Goal: Task Accomplishment & Management: Use online tool/utility

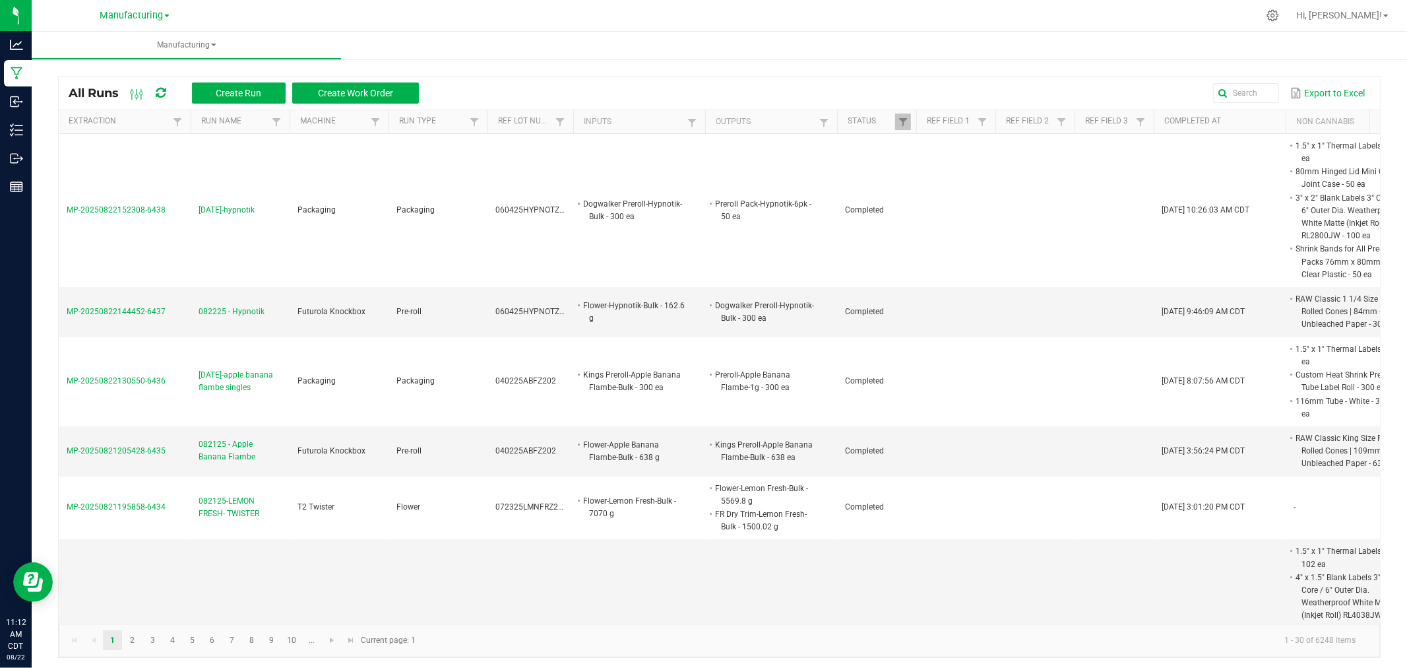
click at [154, 96] on div "All Runs Create Run Create Work Order" at bounding box center [249, 93] width 360 height 22
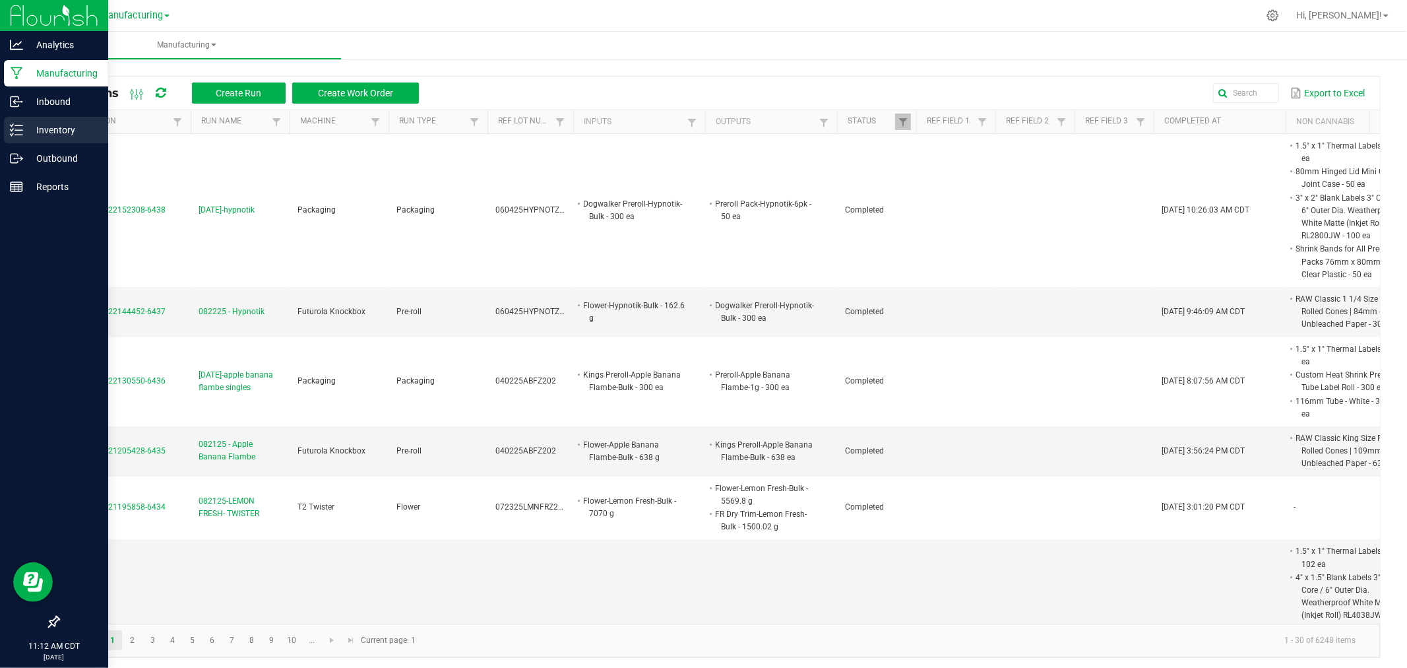
click at [16, 129] on icon at bounding box center [16, 129] width 13 height 13
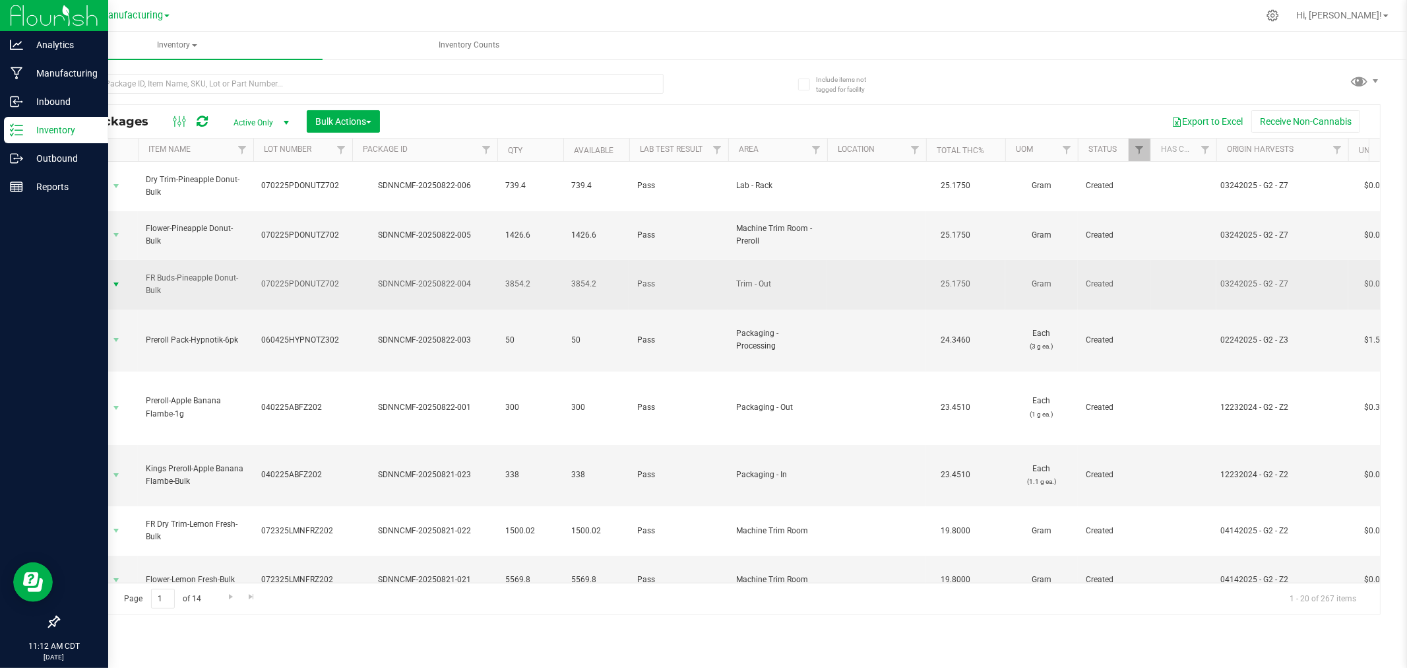
click at [108, 275] on span "select" at bounding box center [116, 284] width 16 height 18
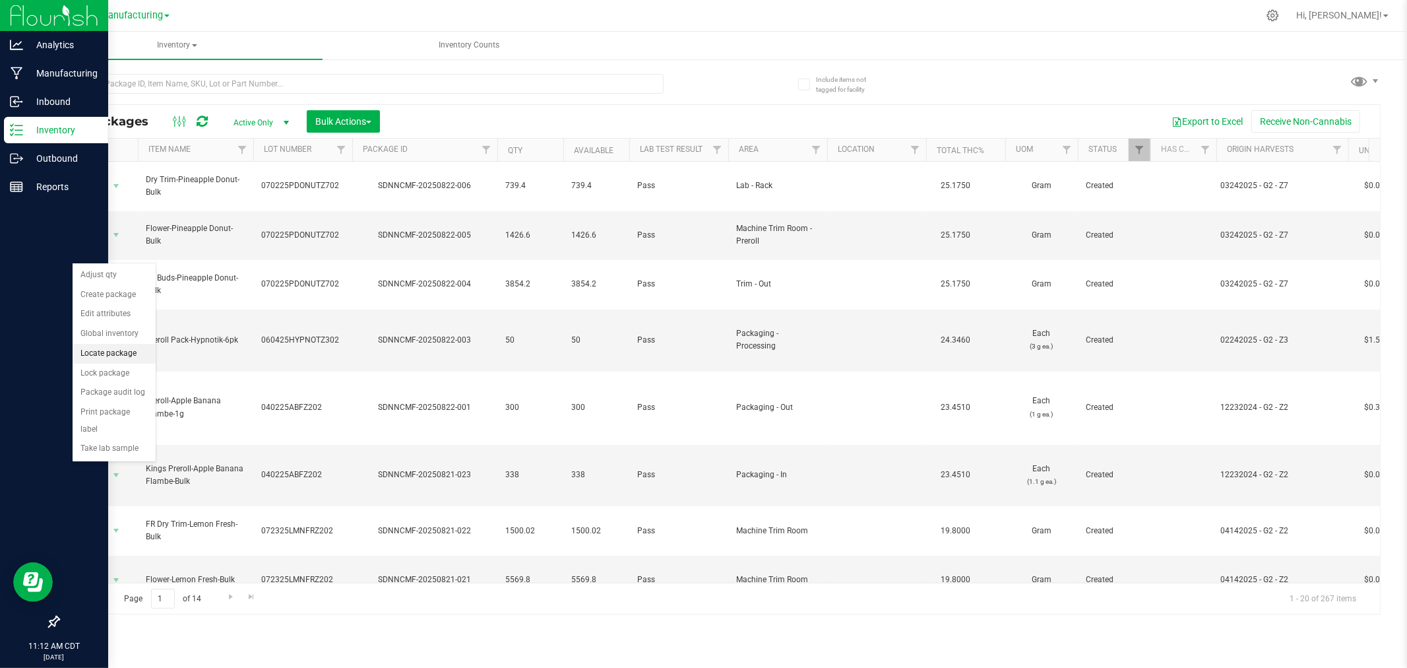
click at [122, 360] on li "Locate package" at bounding box center [114, 354] width 83 height 20
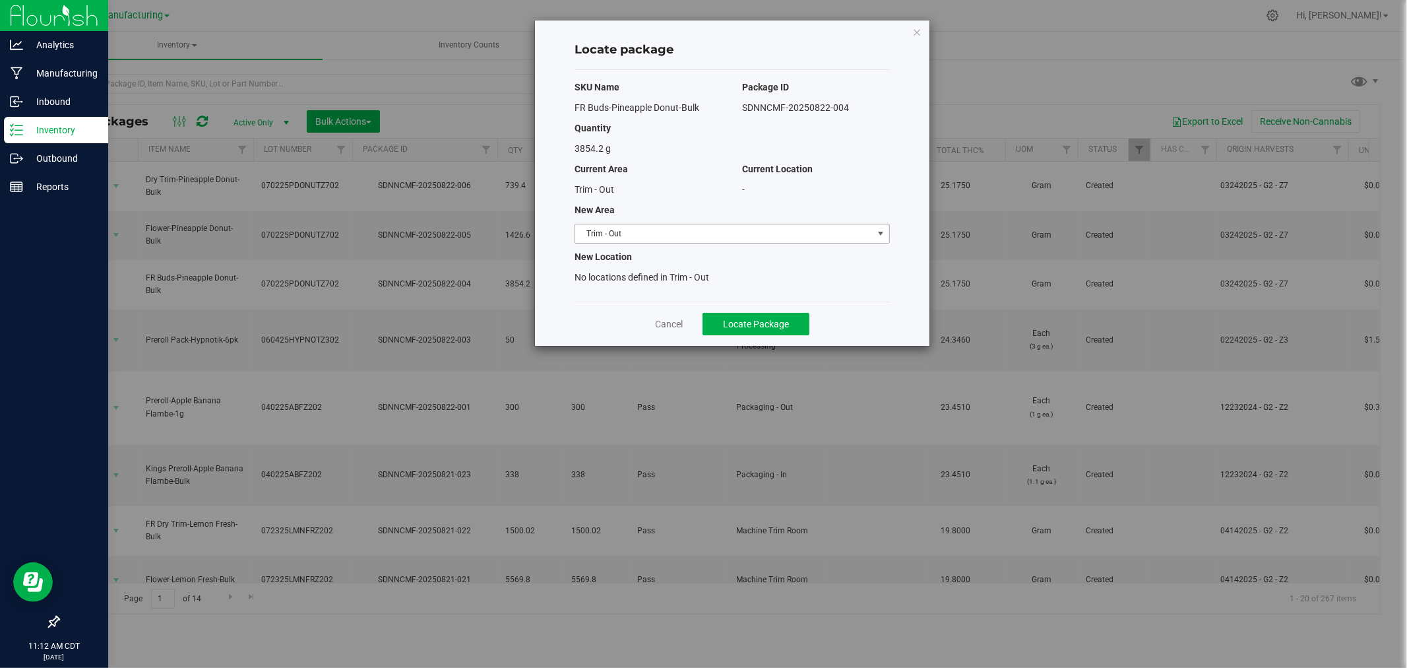
click at [768, 231] on span "Trim - Out" at bounding box center [723, 233] width 297 height 18
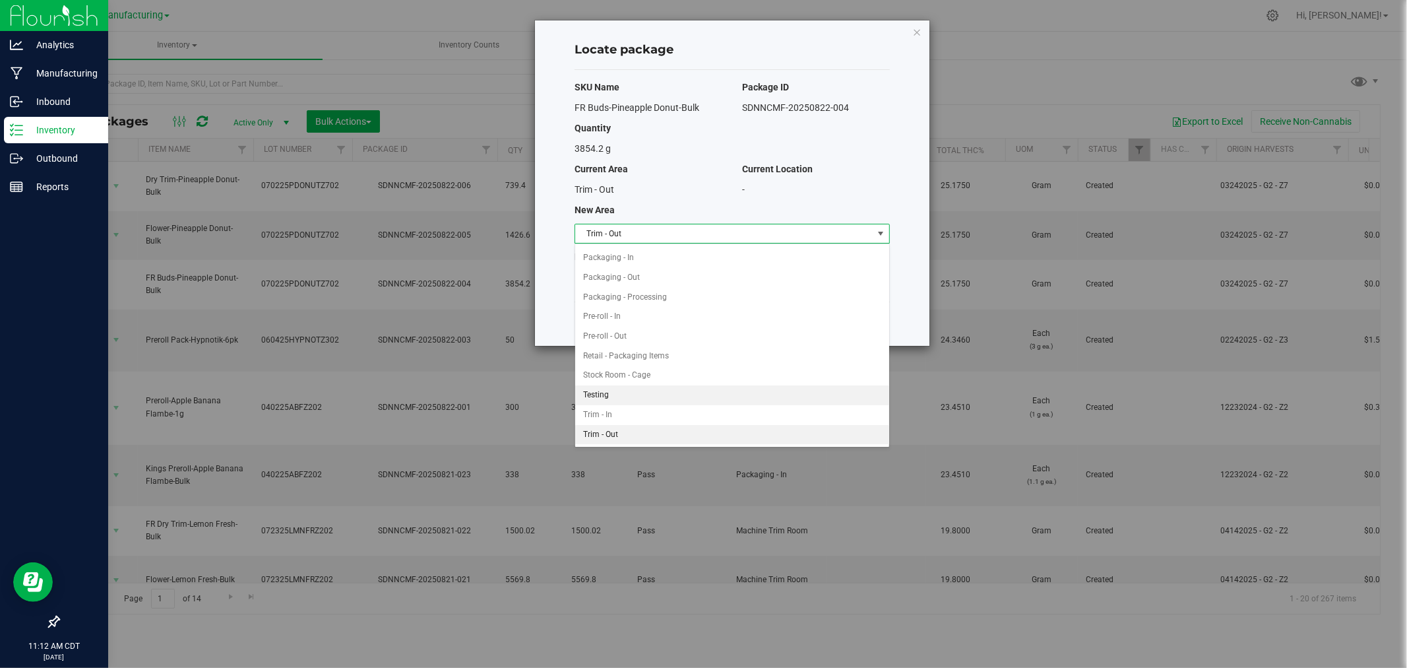
scroll to position [281, 0]
click at [640, 328] on li "Packaging - In" at bounding box center [732, 328] width 314 height 20
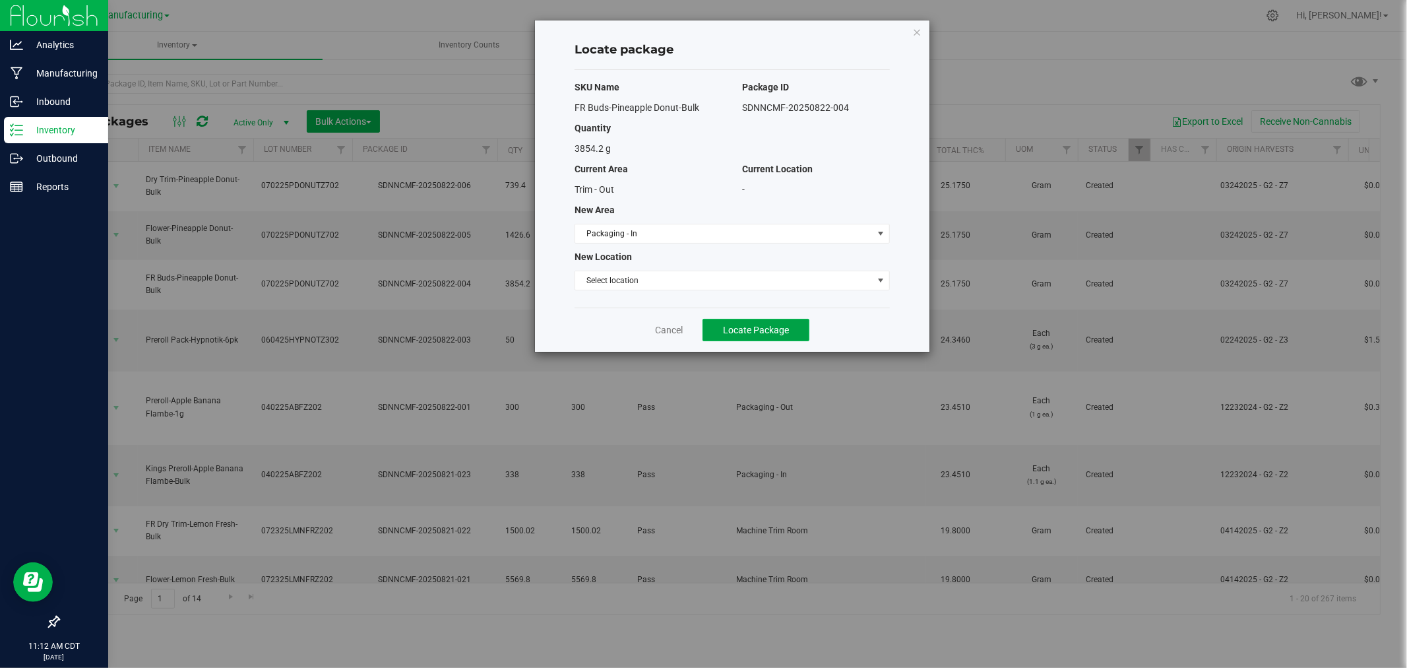
click at [772, 325] on span "Locate Package" at bounding box center [756, 330] width 66 height 11
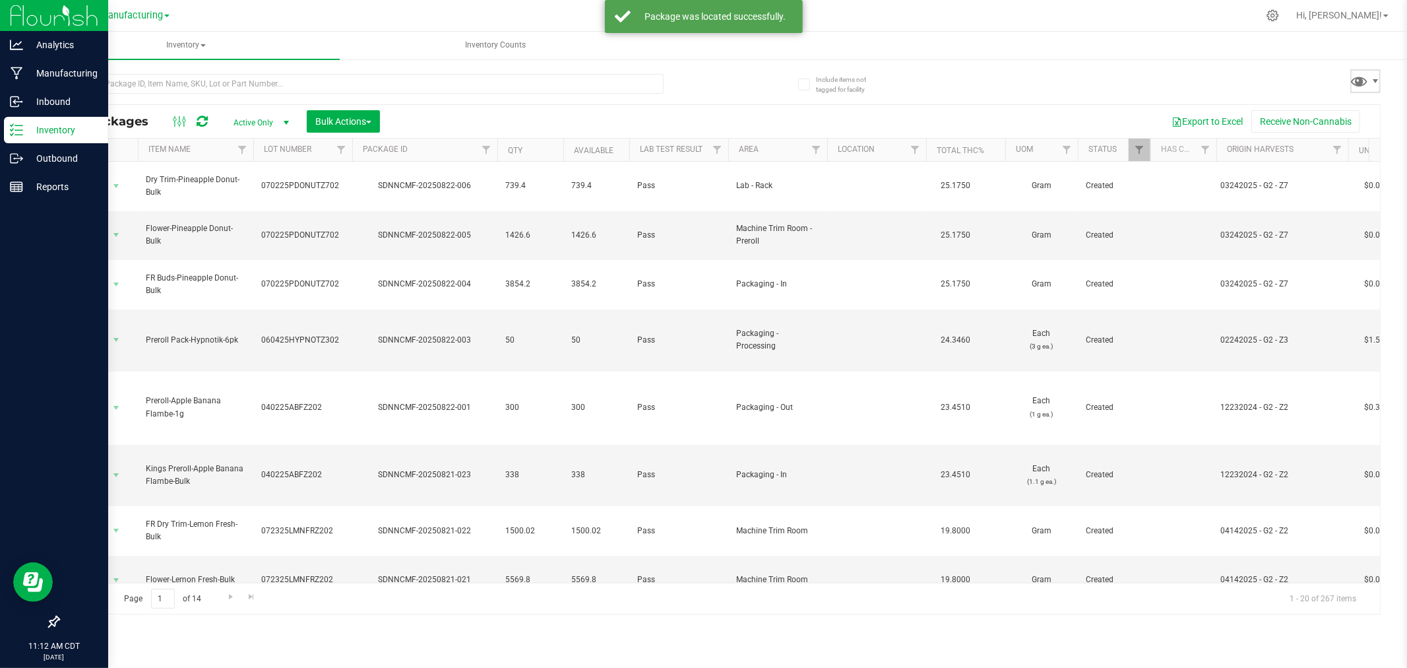
click at [1367, 69] on span at bounding box center [1365, 81] width 30 height 24
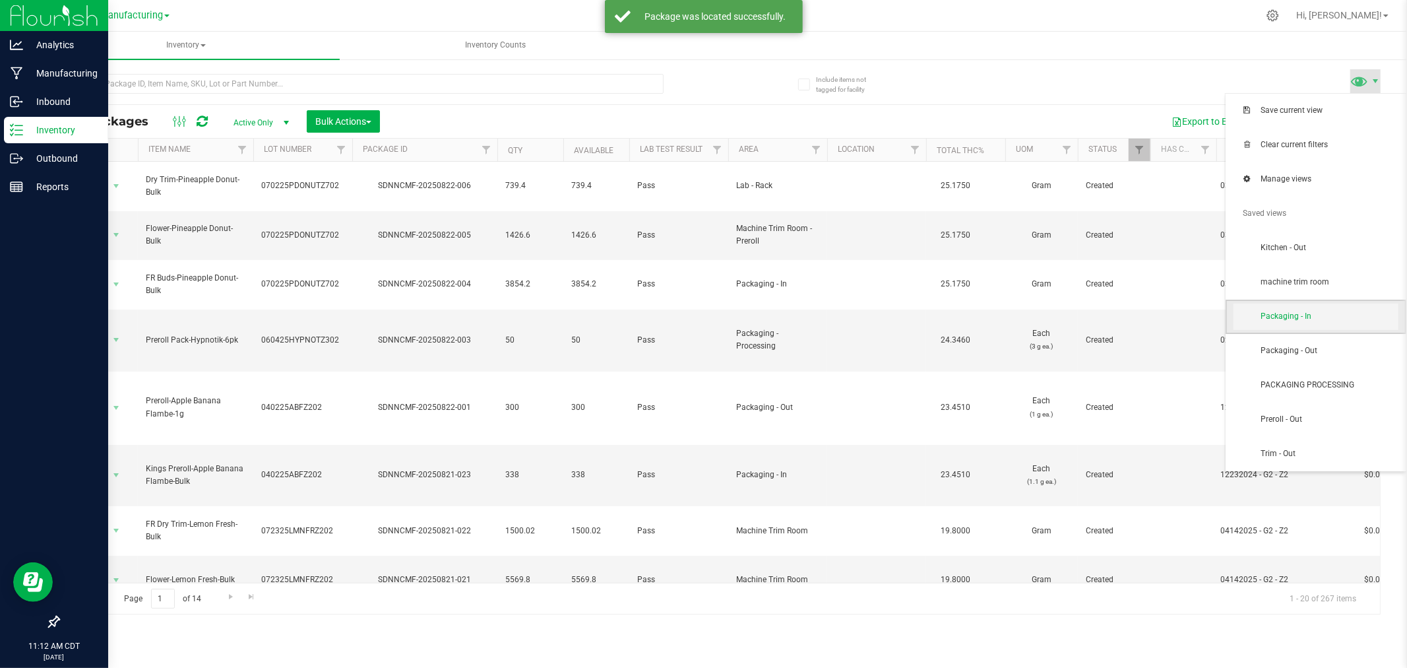
click at [1322, 323] on span "Packaging - In" at bounding box center [1316, 316] width 165 height 26
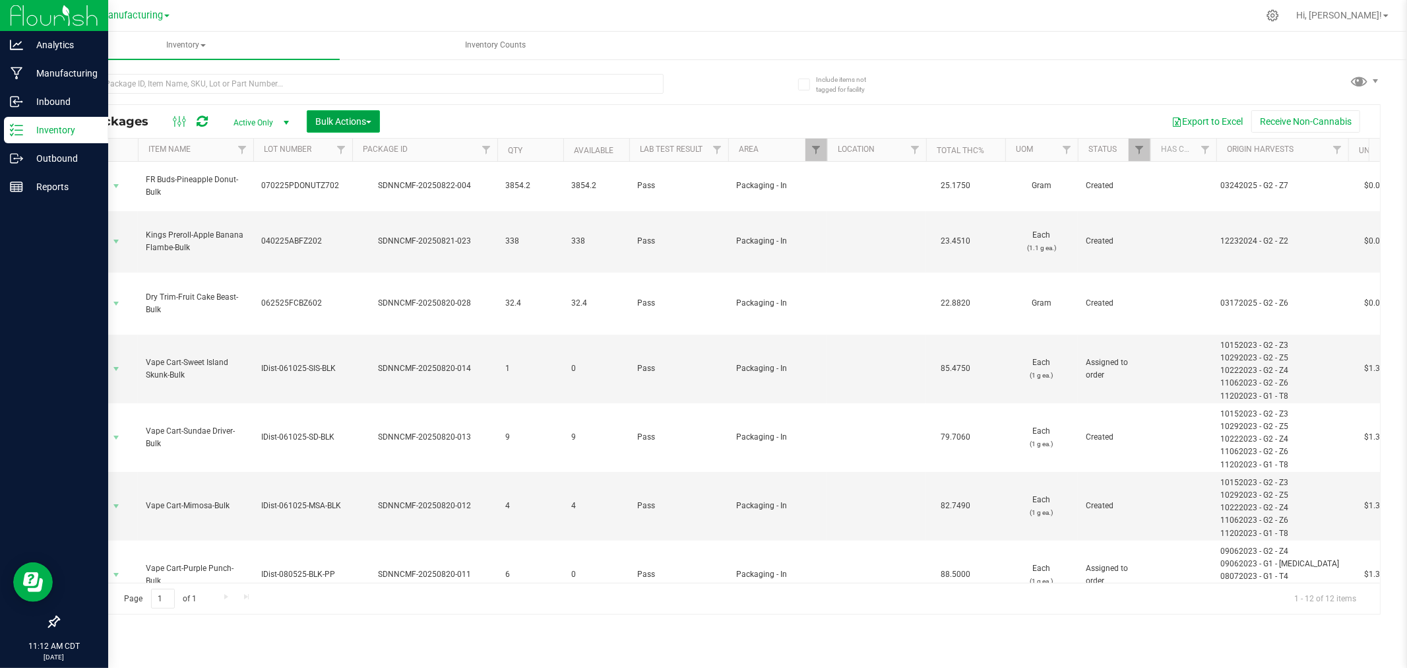
click at [344, 123] on span "Bulk Actions" at bounding box center [343, 121] width 56 height 11
click at [352, 150] on span "Add to manufacturing run" at bounding box center [365, 151] width 100 height 11
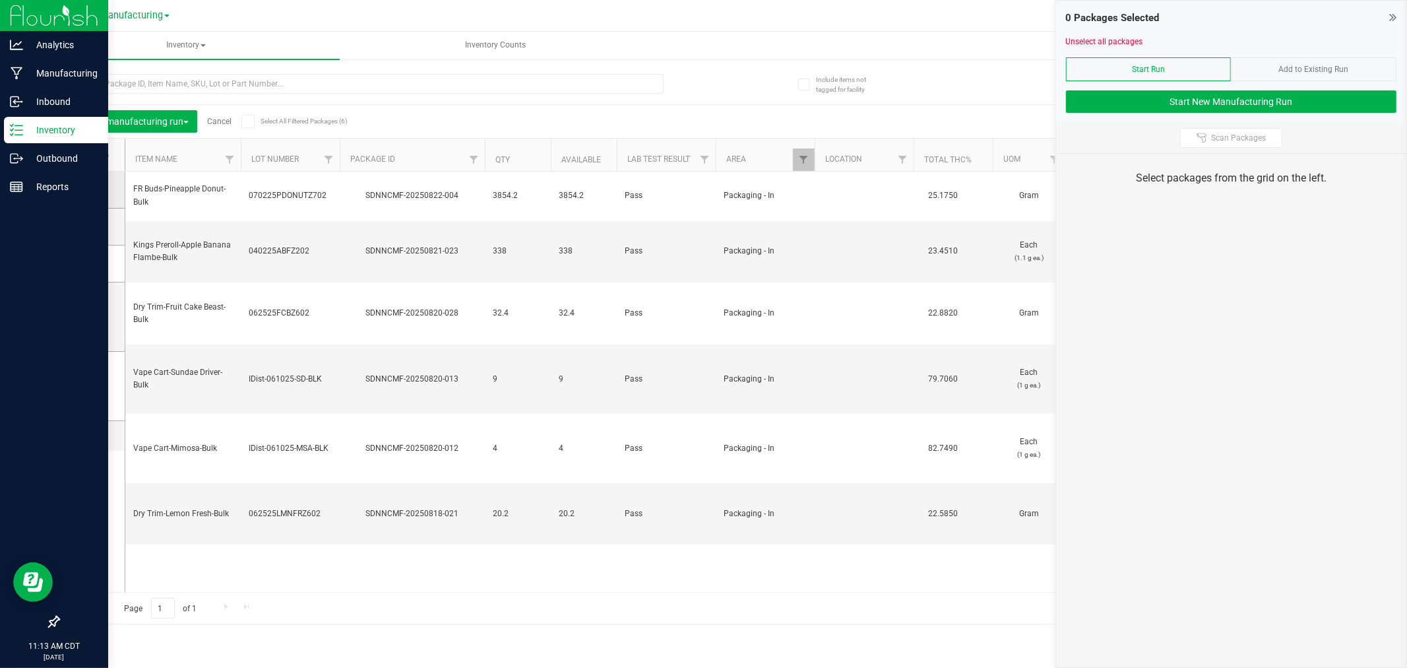
click at [88, 189] on icon at bounding box center [88, 189] width 9 height 0
click at [0, 0] on input "checkbox" at bounding box center [0, 0] width 0 height 0
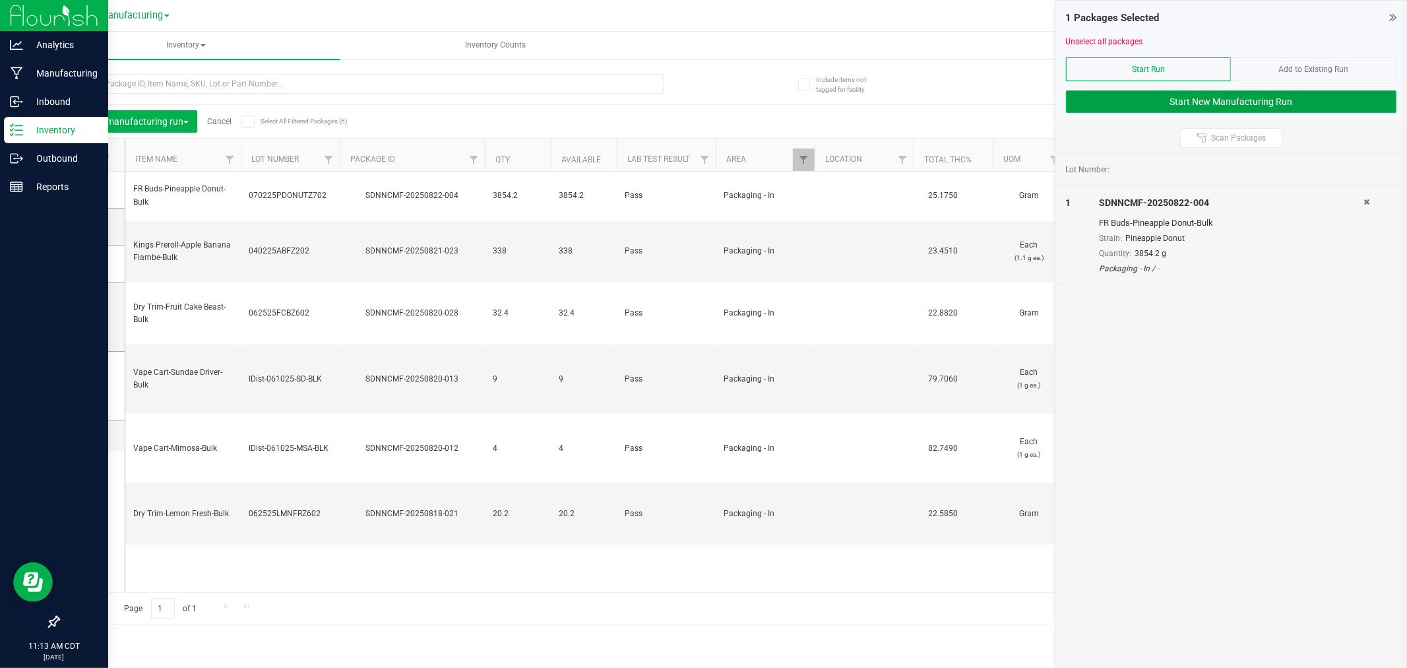
click at [1120, 108] on button "Start New Manufacturing Run" at bounding box center [1231, 101] width 330 height 22
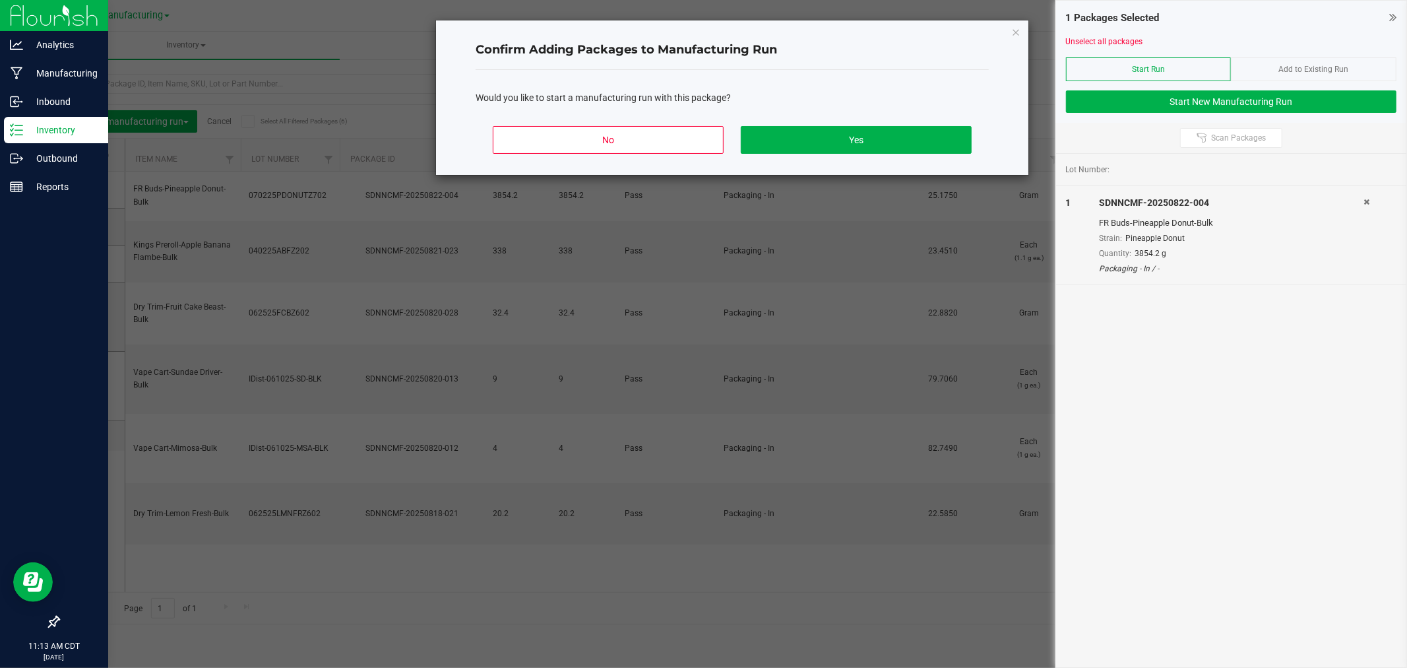
click at [923, 164] on div "No Yes" at bounding box center [732, 144] width 513 height 59
click at [913, 133] on button "Yes" at bounding box center [856, 140] width 231 height 28
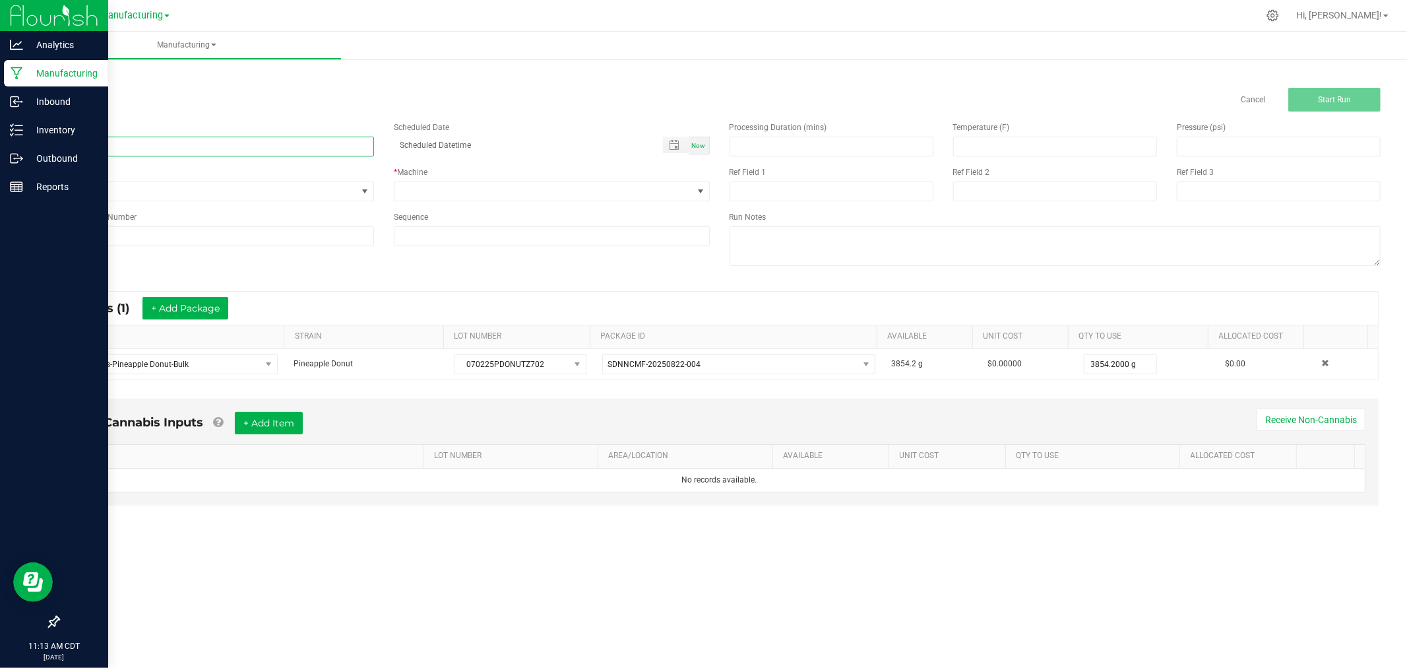
click at [240, 142] on input at bounding box center [216, 147] width 316 height 20
type input "[DATE]-pineapple donut 1/8 bags"
click at [342, 189] on span "None" at bounding box center [208, 191] width 298 height 18
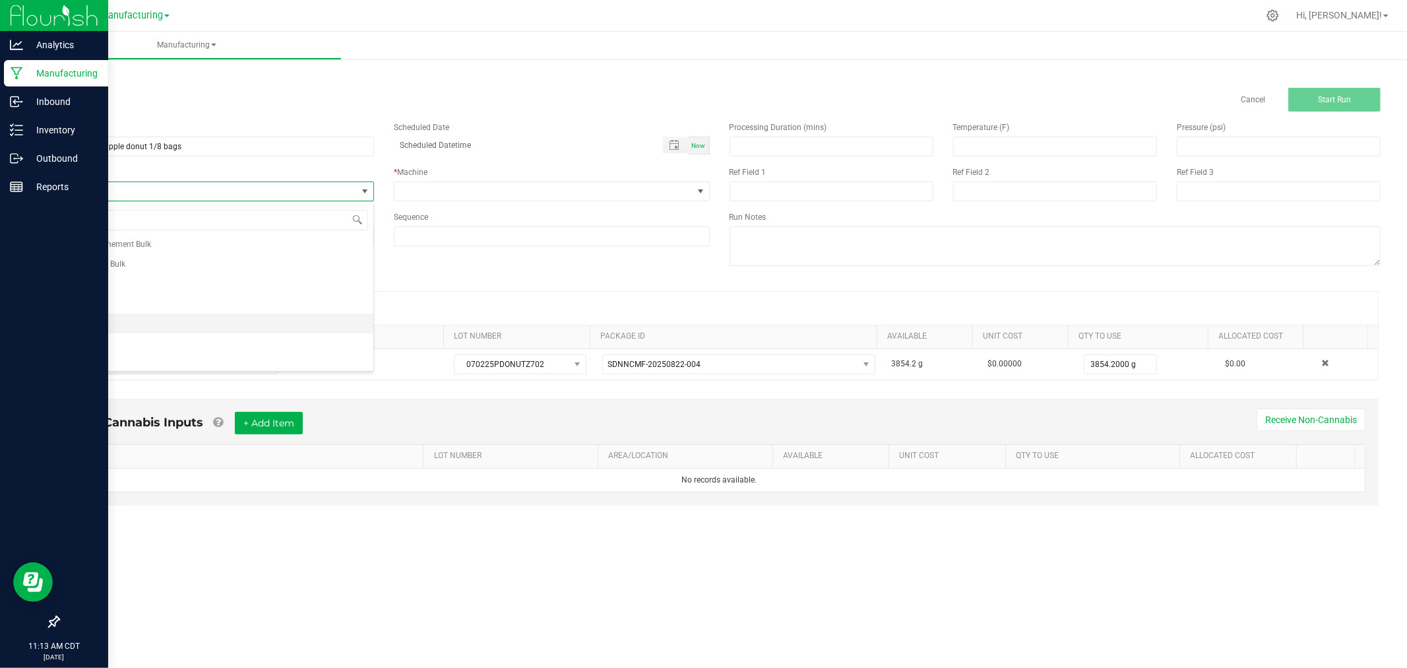
scroll to position [66, 0]
drag, startPoint x: 185, startPoint y: 334, endPoint x: 261, endPoint y: 286, distance: 90.4
click at [185, 334] on li "Packaging" at bounding box center [216, 339] width 315 height 20
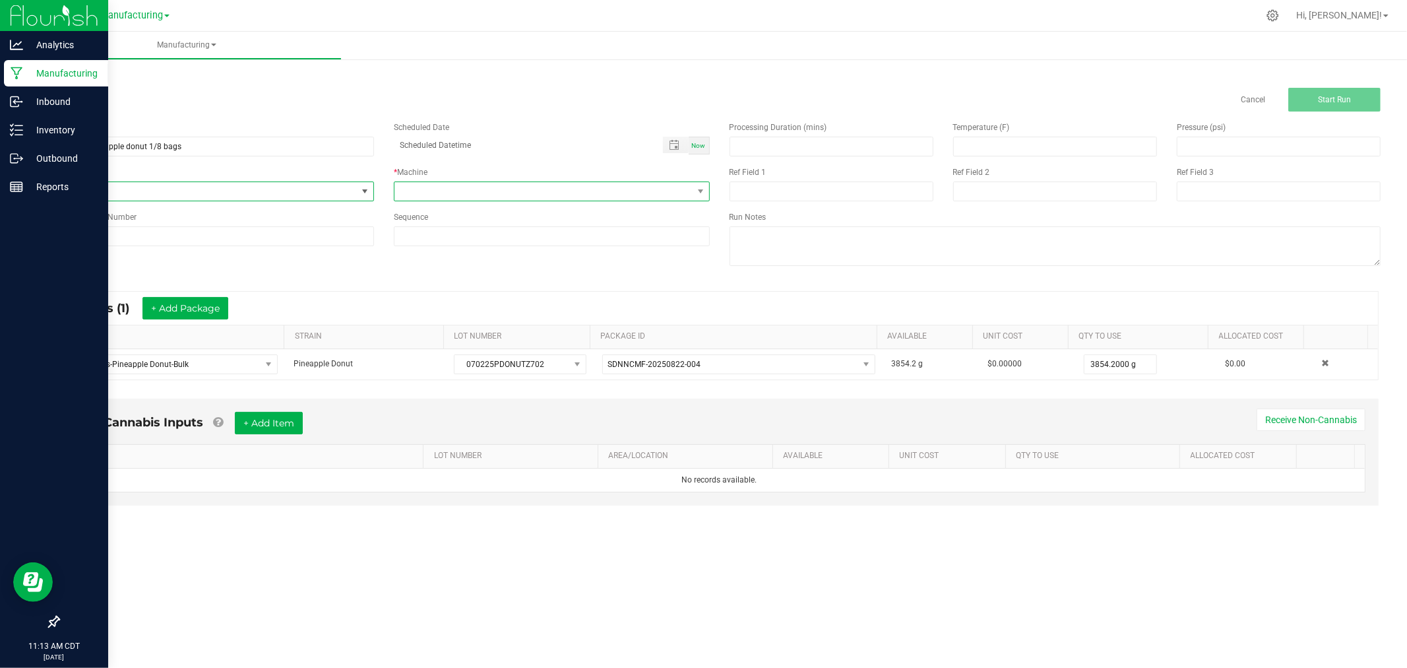
click at [440, 187] on span at bounding box center [543, 191] width 298 height 18
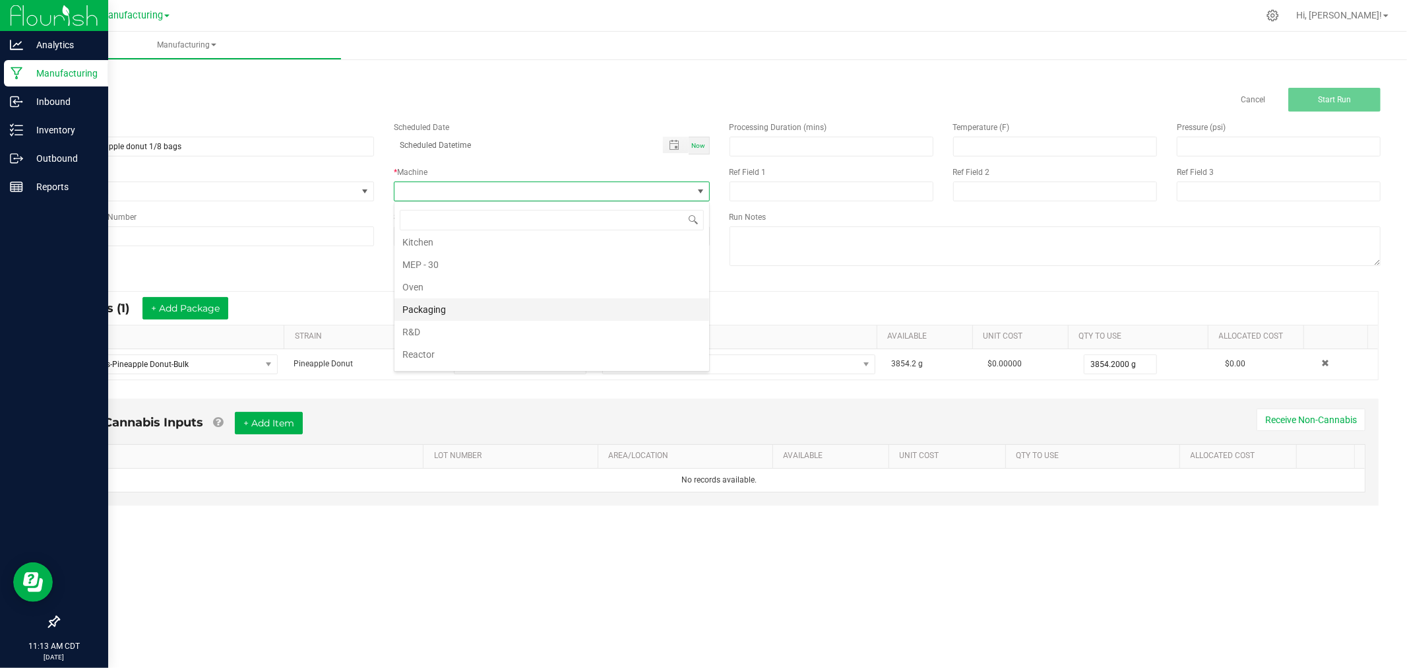
click at [475, 312] on li "Packaging" at bounding box center [551, 309] width 315 height 22
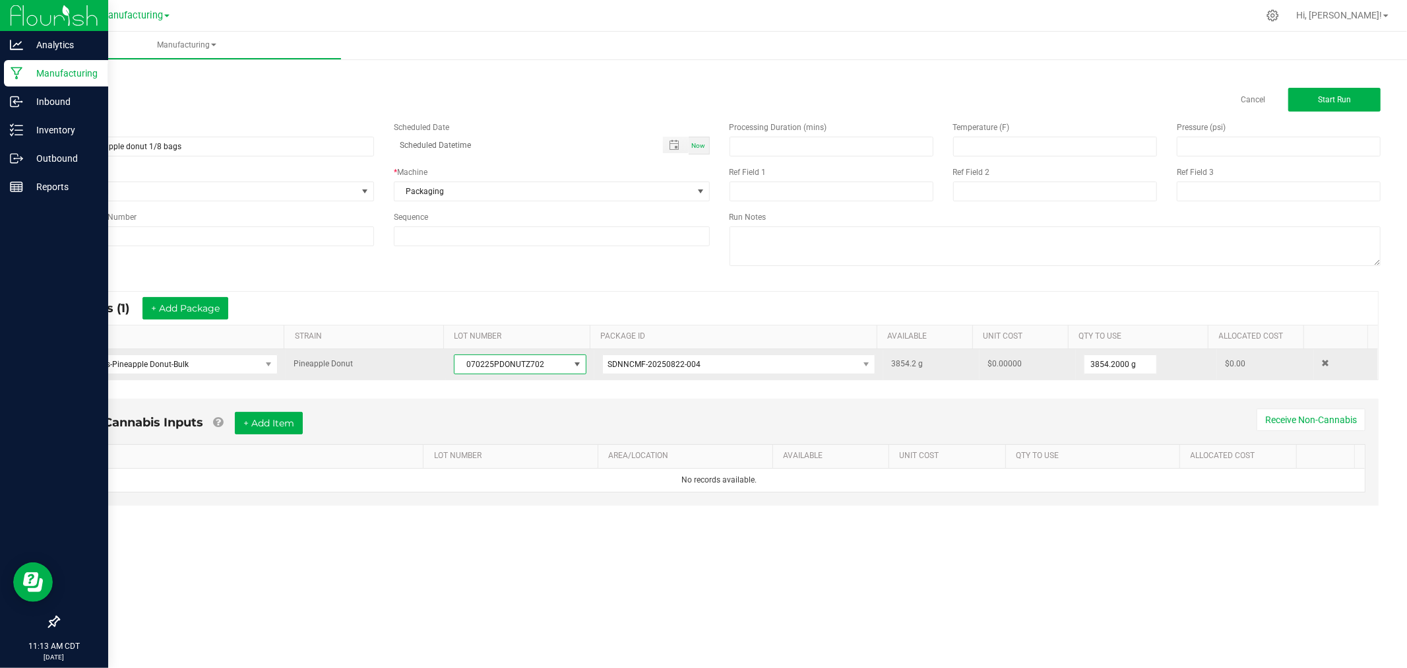
click at [525, 367] on span "070225PDONUTZ702" at bounding box center [511, 364] width 114 height 18
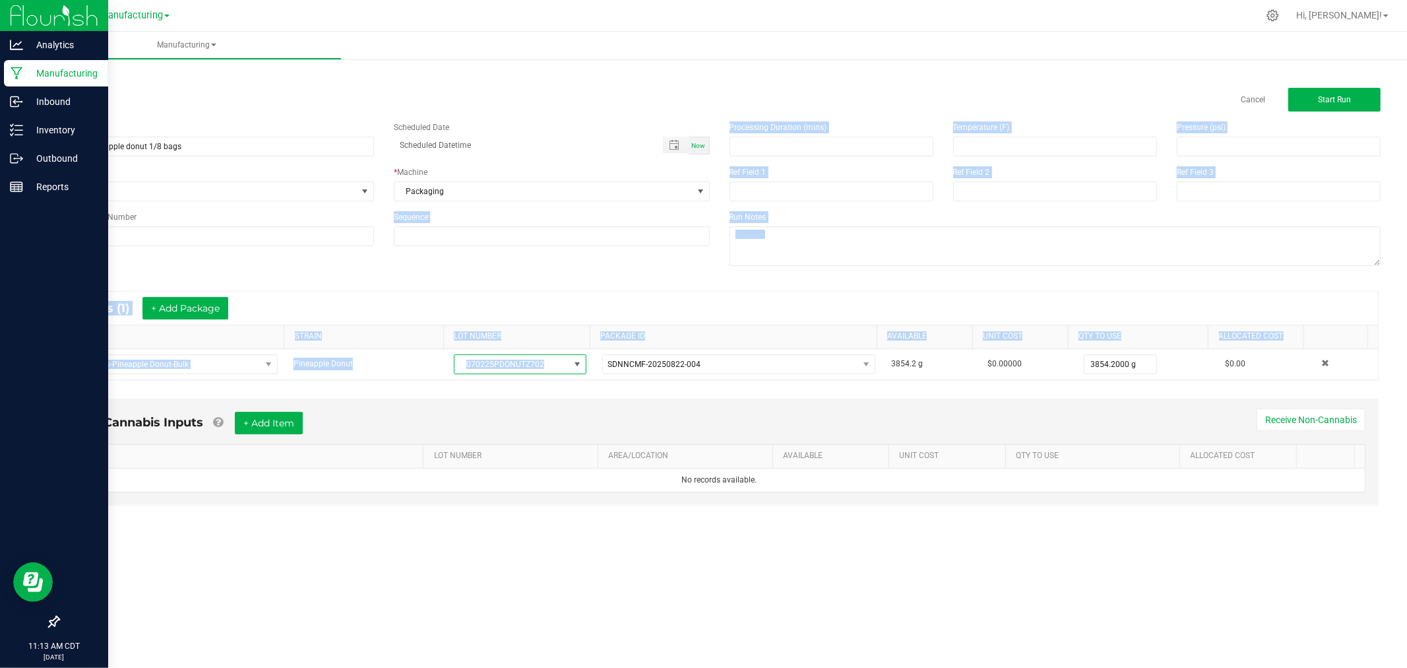
drag, startPoint x: 525, startPoint y: 367, endPoint x: 288, endPoint y: 246, distance: 265.8
click at [288, 246] on manufacturing-process-run "< All Runs Cancel Start Run Name [DATE]-pineapple donut 1/8 bags Scheduled Date…" at bounding box center [719, 299] width 1323 height 461
drag, startPoint x: 338, startPoint y: 284, endPoint x: 348, endPoint y: 291, distance: 11.9
click at [340, 285] on div "* Inputs (1) + Add Package ITEM STRAIN LOT NUMBER PACKAGE ID AVAILABLE Unit Cos…" at bounding box center [719, 335] width 1342 height 113
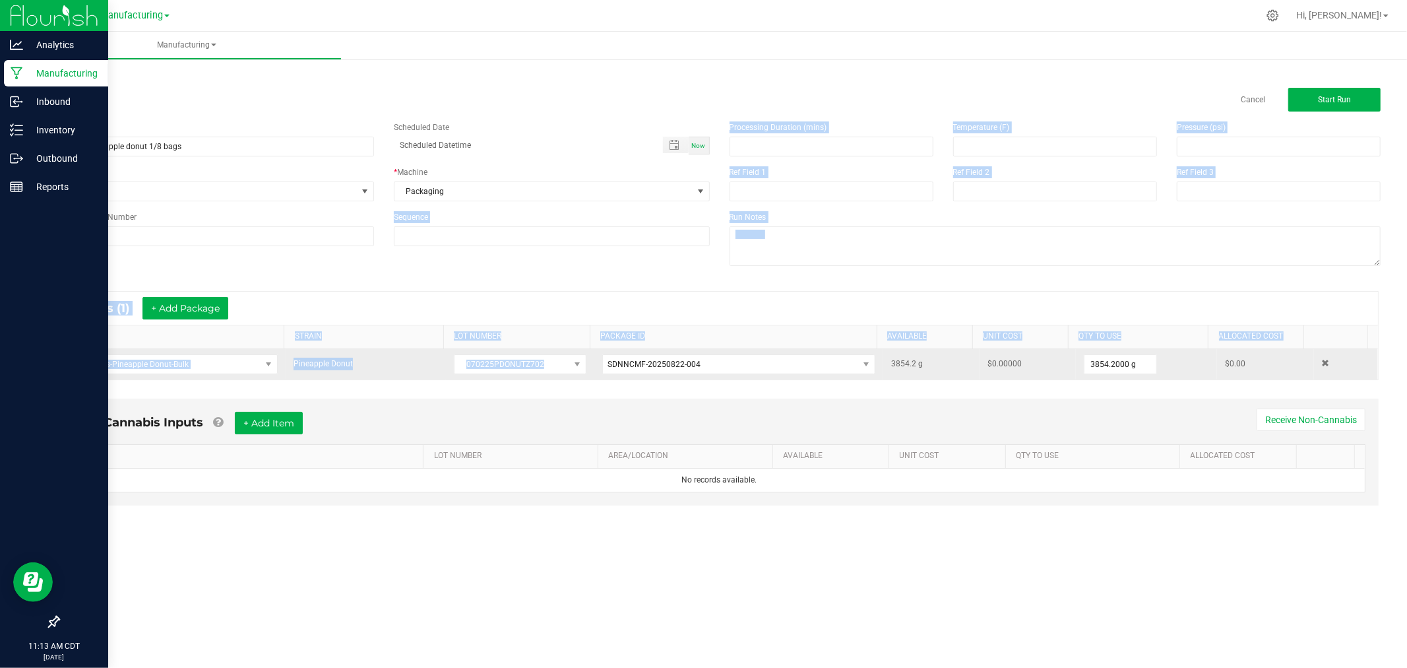
click at [416, 365] on td "Pineapple Donut" at bounding box center [366, 364] width 161 height 30
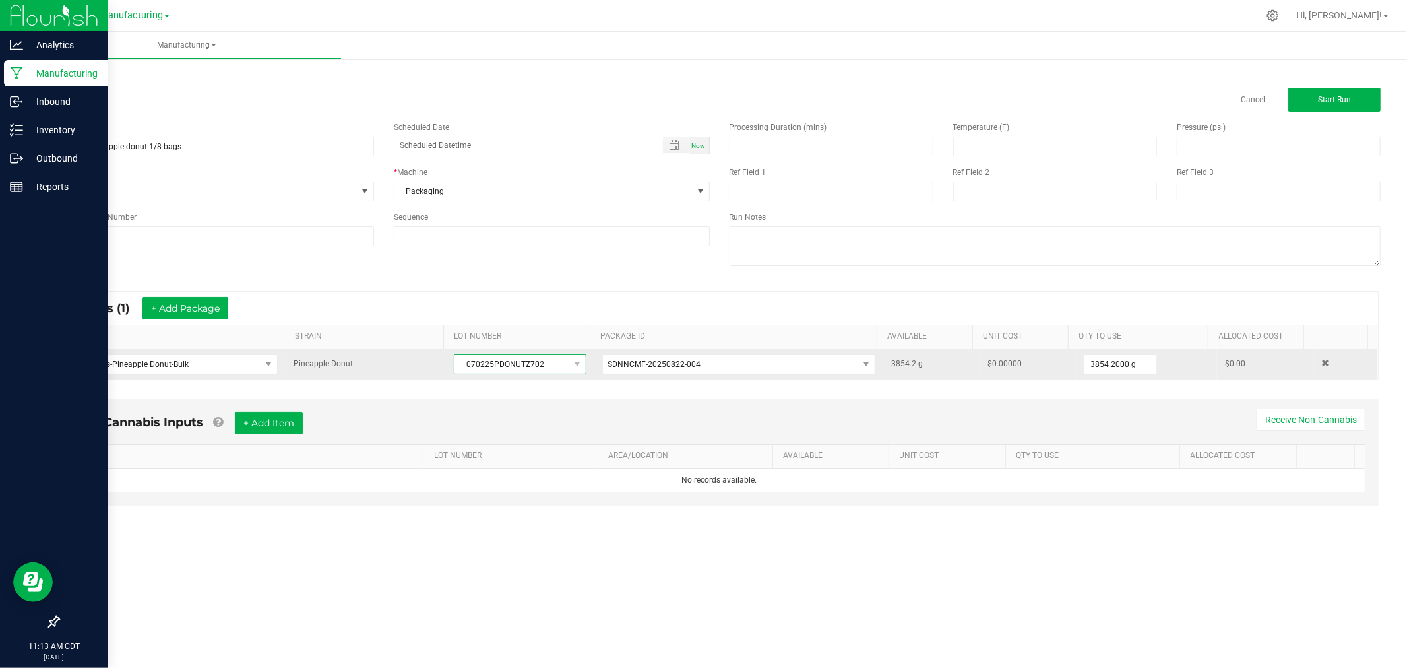
click at [517, 365] on span "070225PDONUTZ702" at bounding box center [511, 364] width 114 height 18
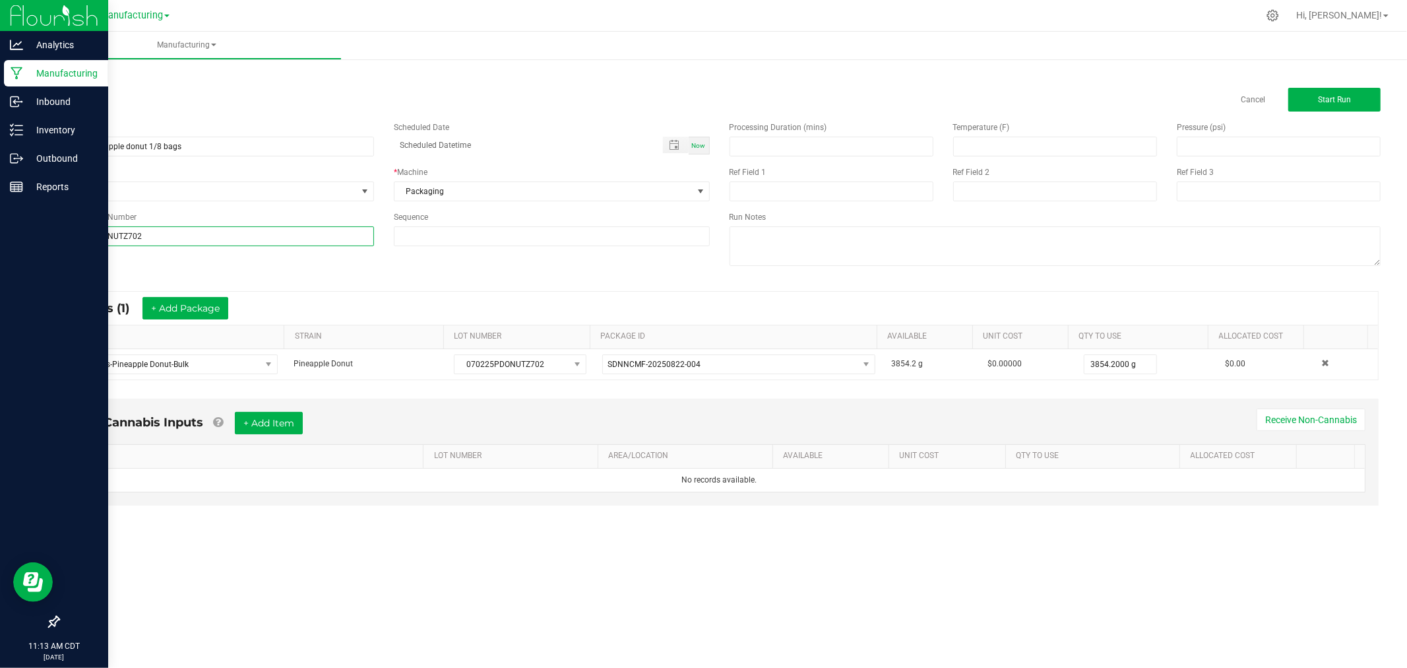
type input "070225PDONUTZ702"
click at [417, 305] on div "* Inputs (1) + Add Package" at bounding box center [719, 308] width 1317 height 33
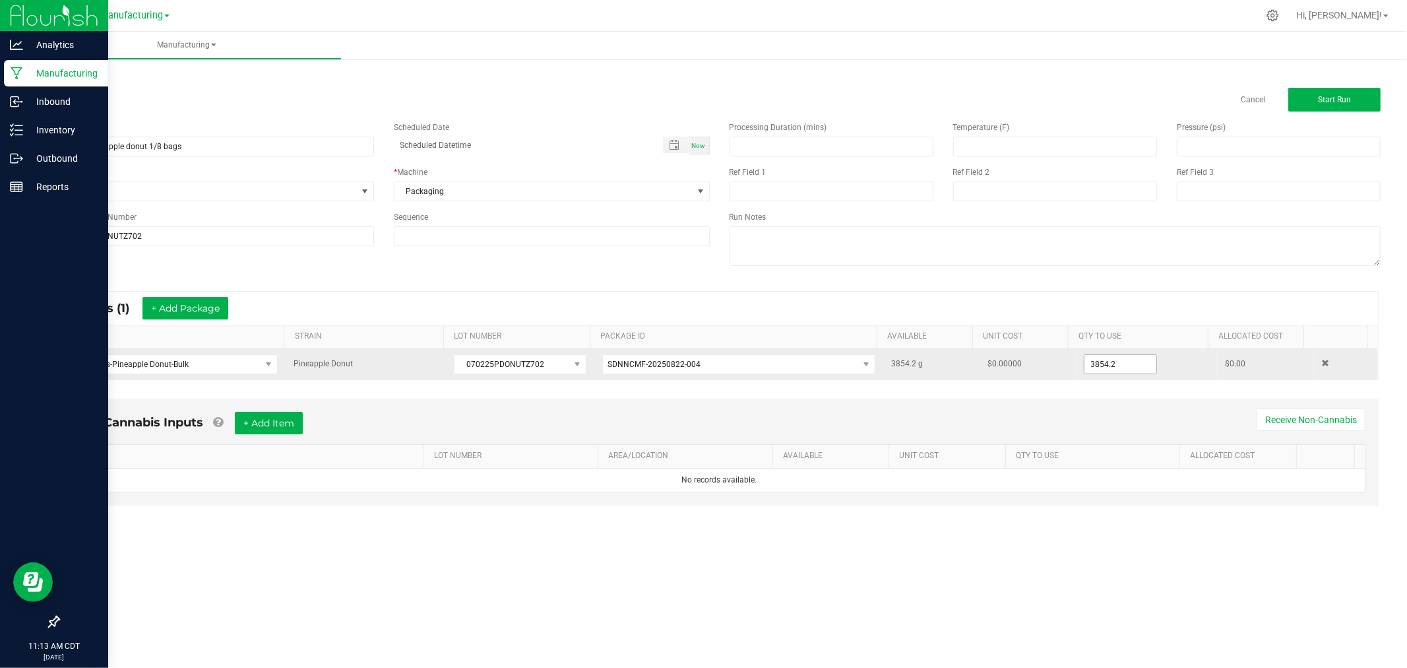
click at [1104, 361] on input "3854.2" at bounding box center [1120, 364] width 72 height 18
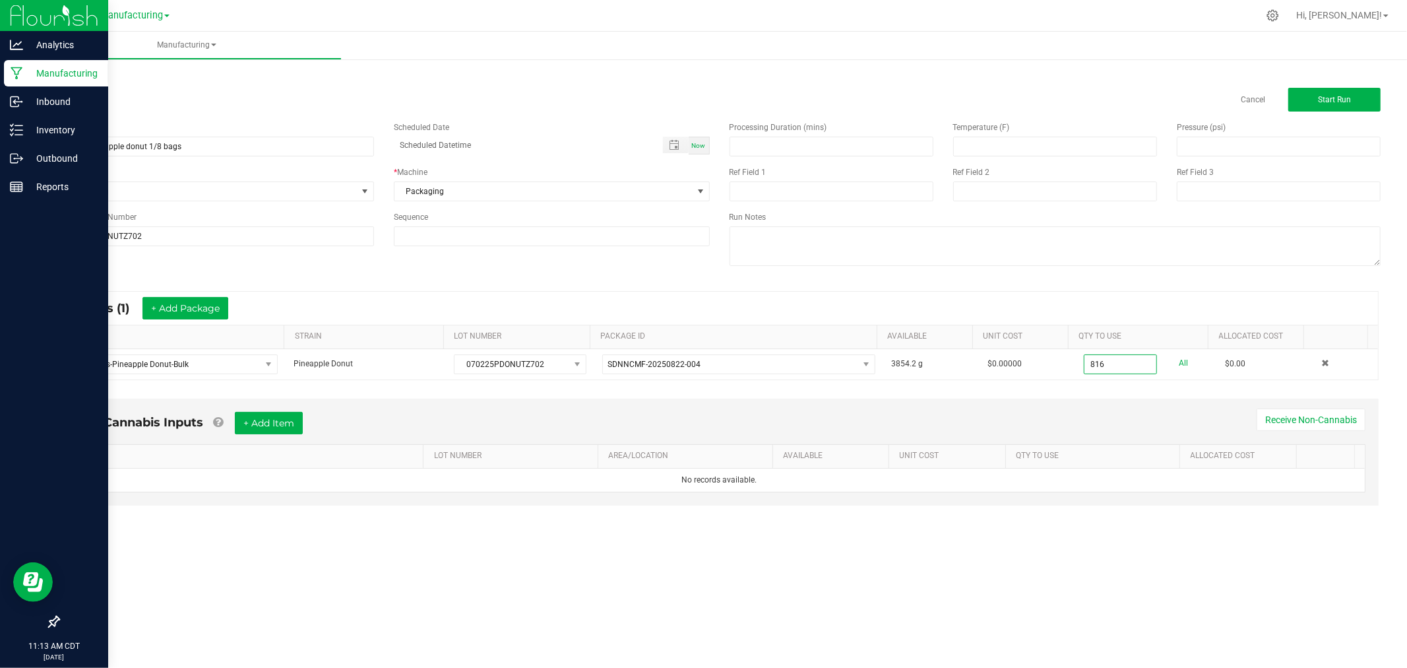
type input "816.0000 g"
click at [1342, 112] on div "Processing Duration (mins) Temperature (F) Pressure (psi) Ref Field 1 Ref Field…" at bounding box center [1056, 195] width 672 height 168
click at [1344, 96] on span "Start Run" at bounding box center [1334, 99] width 33 height 9
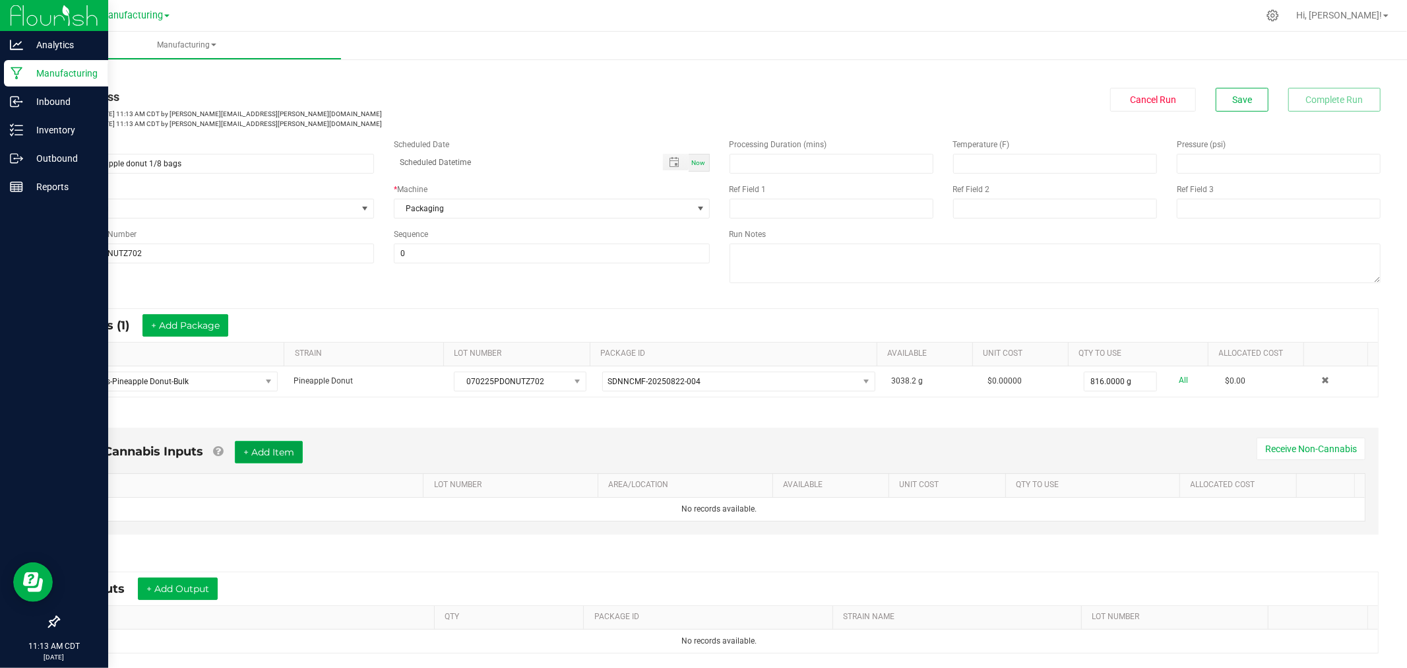
click at [267, 454] on button "+ Add Item" at bounding box center [269, 452] width 68 height 22
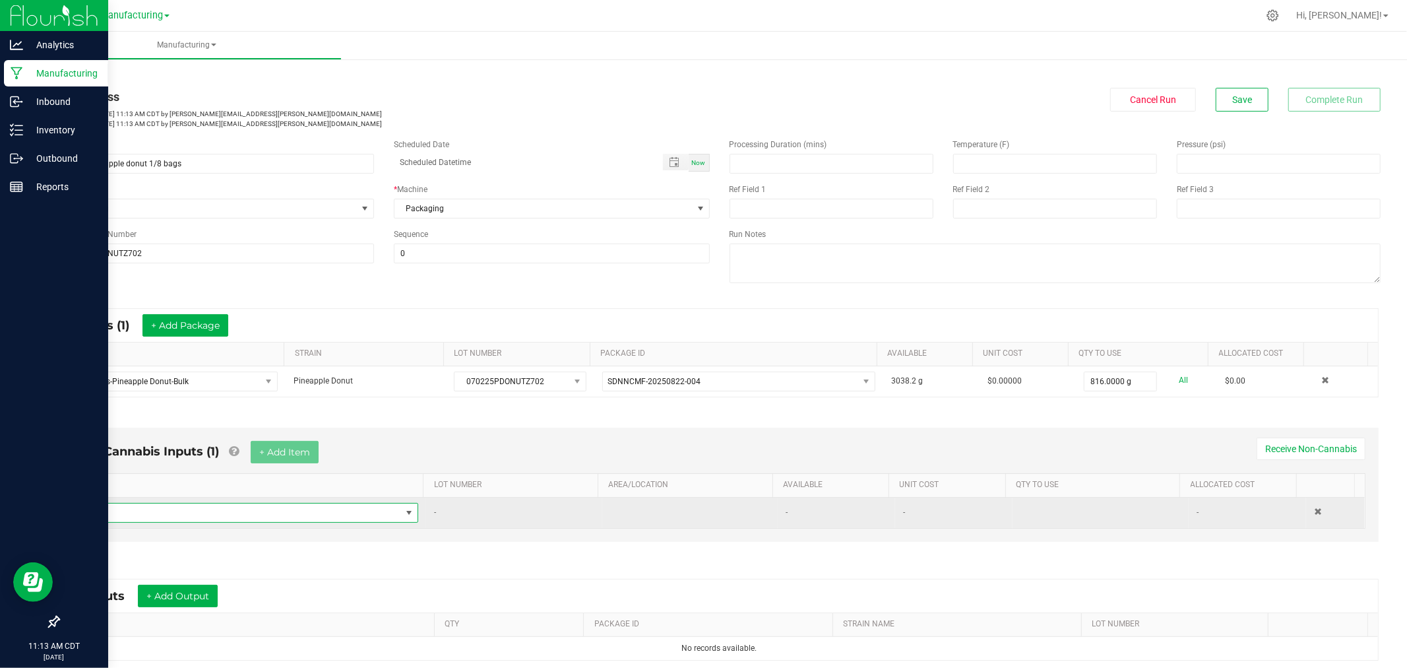
click at [313, 509] on span "NO DATA FOUND" at bounding box center [241, 512] width 319 height 18
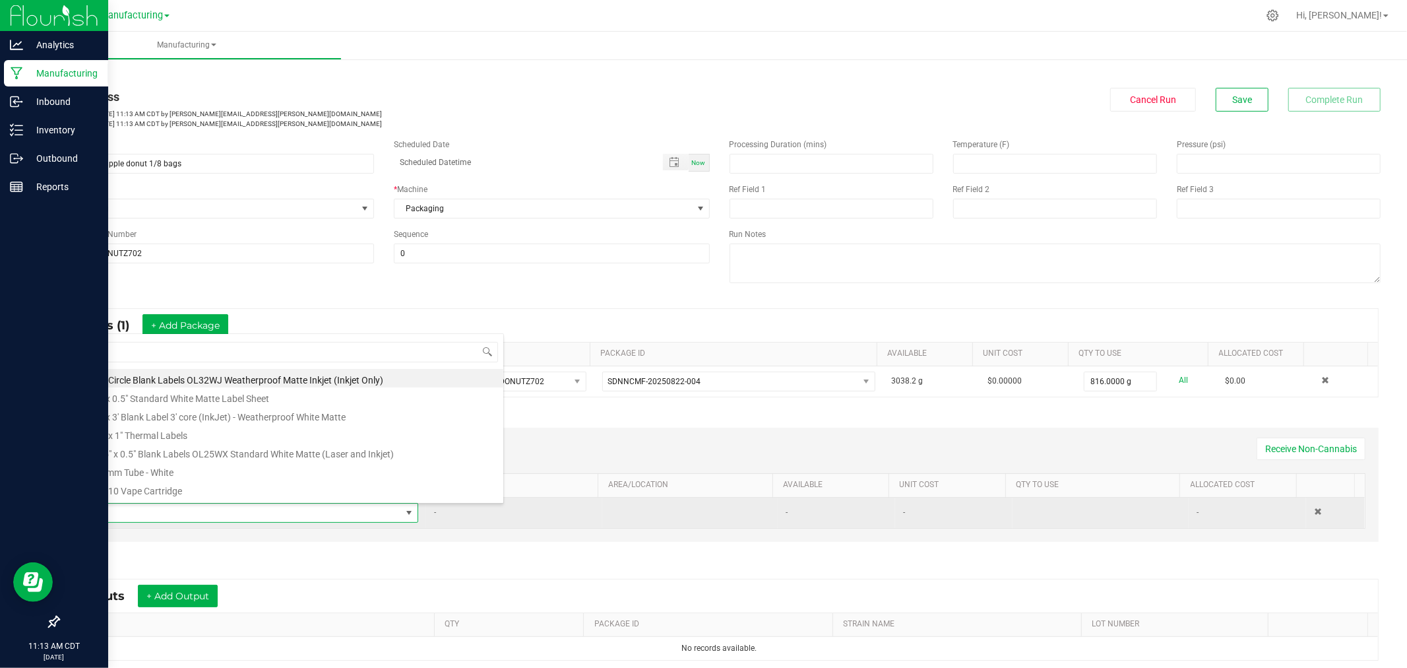
type input "1.5"
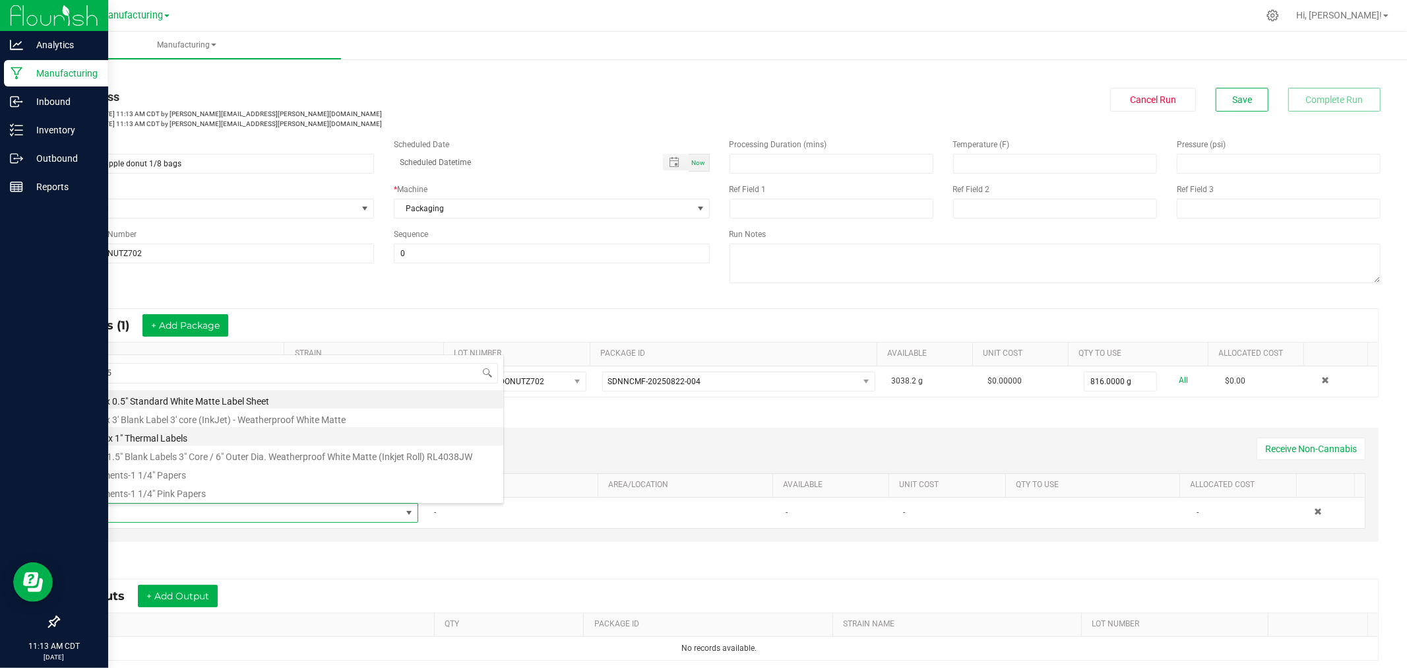
click at [185, 434] on li "1.5" x 1" Thermal Labels" at bounding box center [292, 436] width 421 height 18
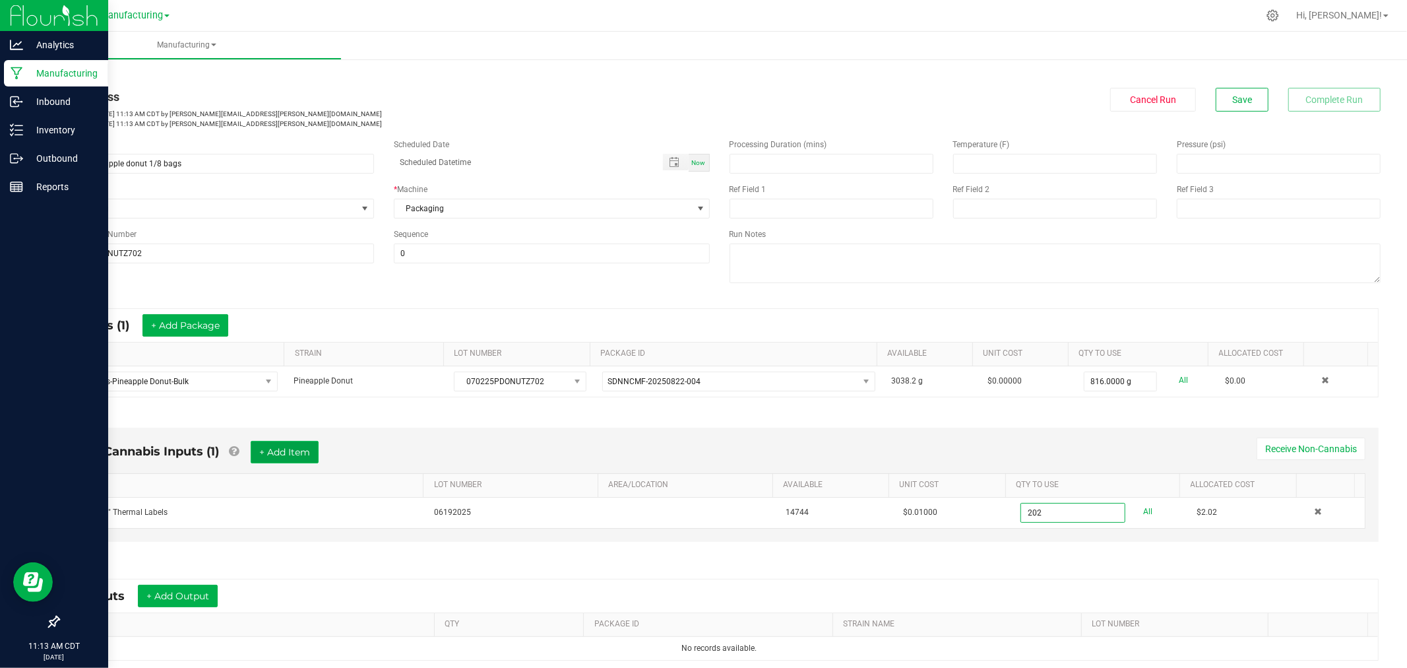
type input "202 ea"
click at [317, 457] on button "+ Add Item" at bounding box center [285, 452] width 68 height 22
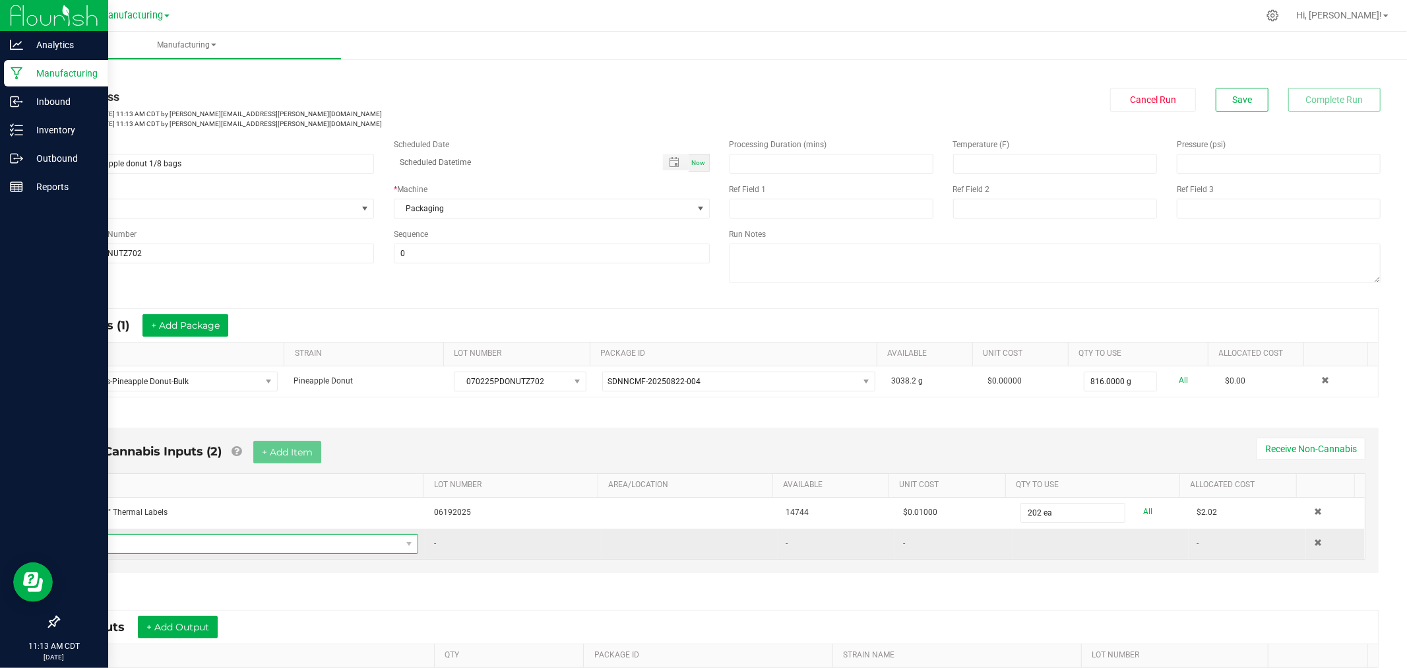
click at [310, 543] on span "NO DATA FOUND" at bounding box center [241, 543] width 319 height 18
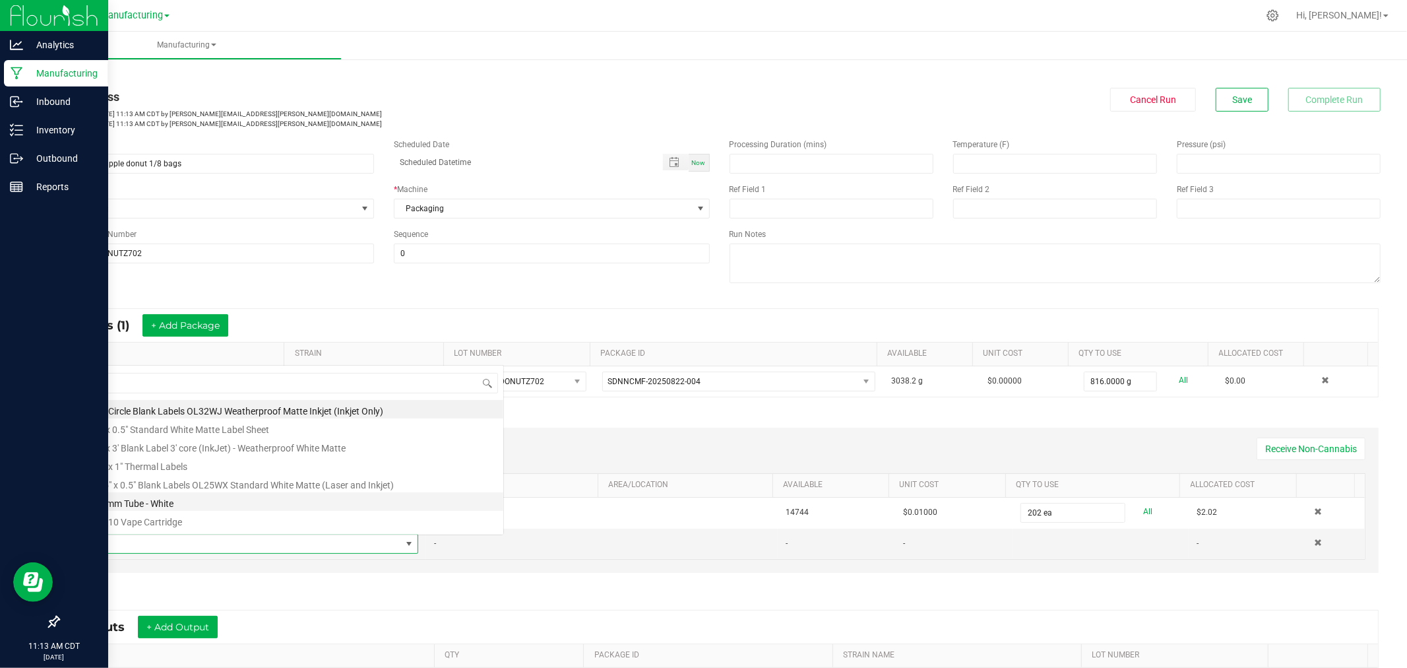
scroll to position [20, 327]
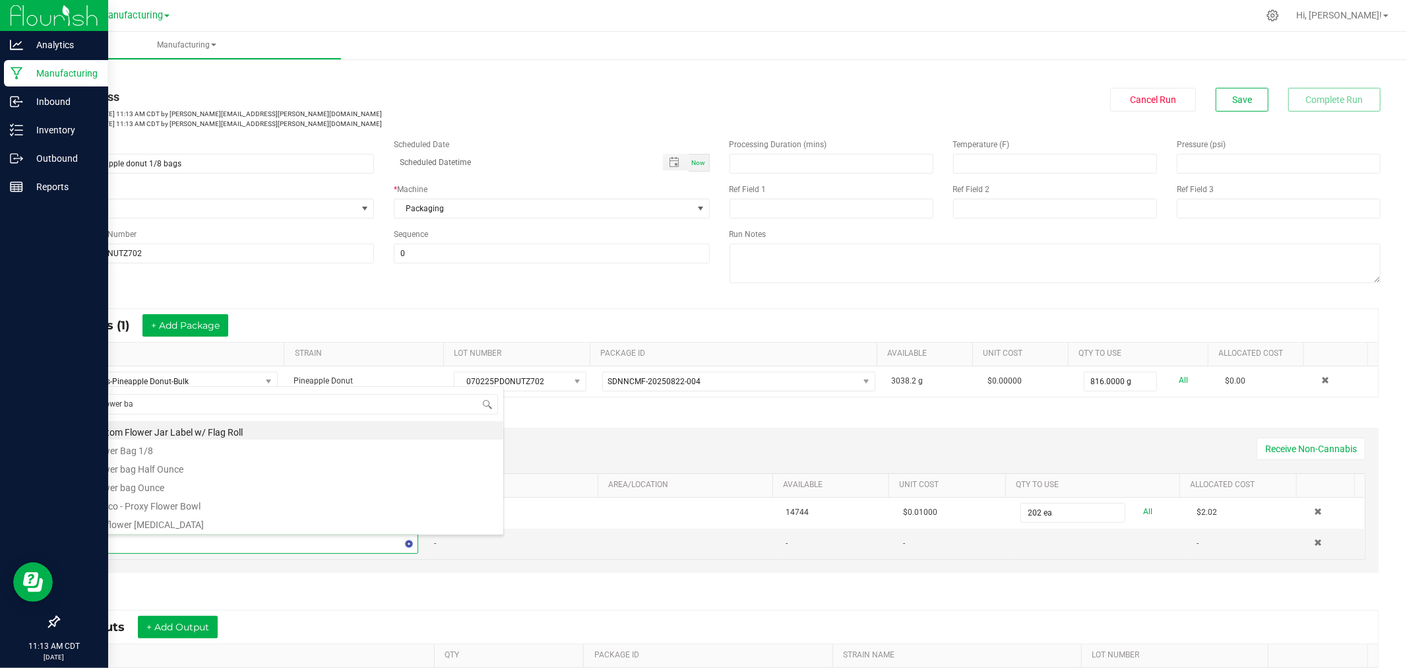
type input "flower bag"
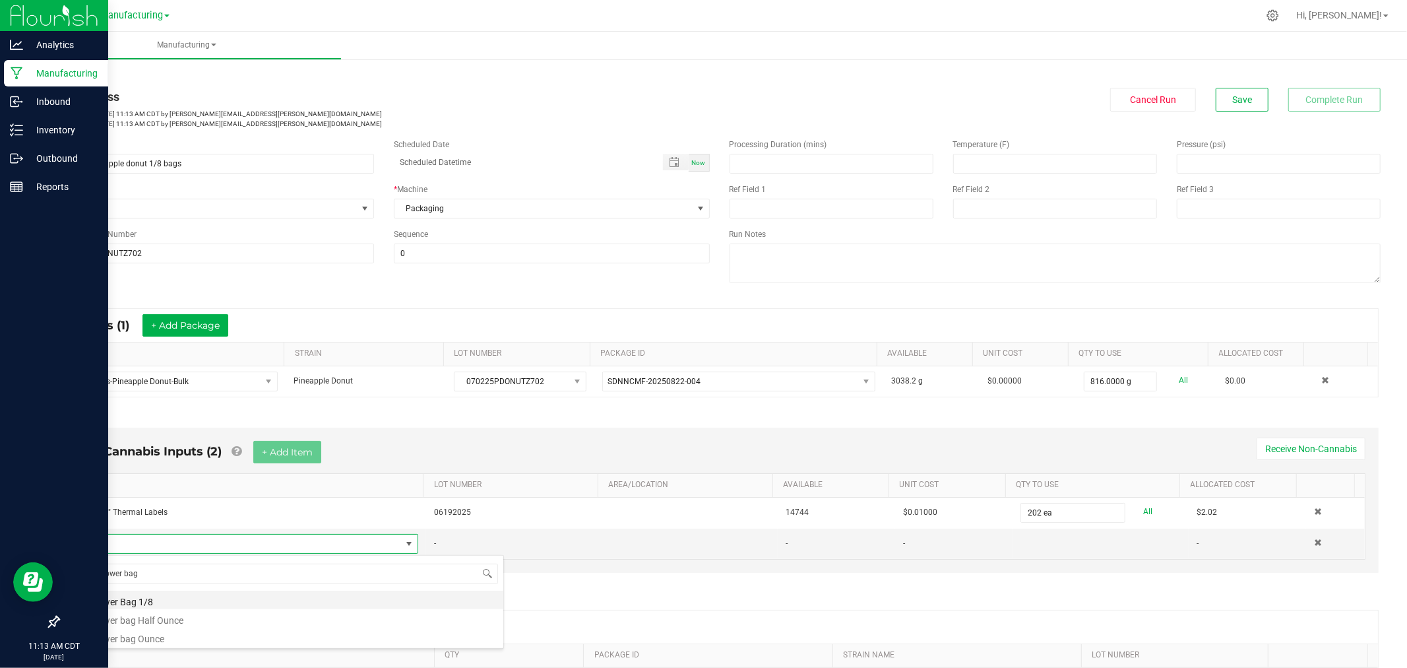
click at [175, 600] on li "Flower Bag 1/8" at bounding box center [292, 599] width 421 height 18
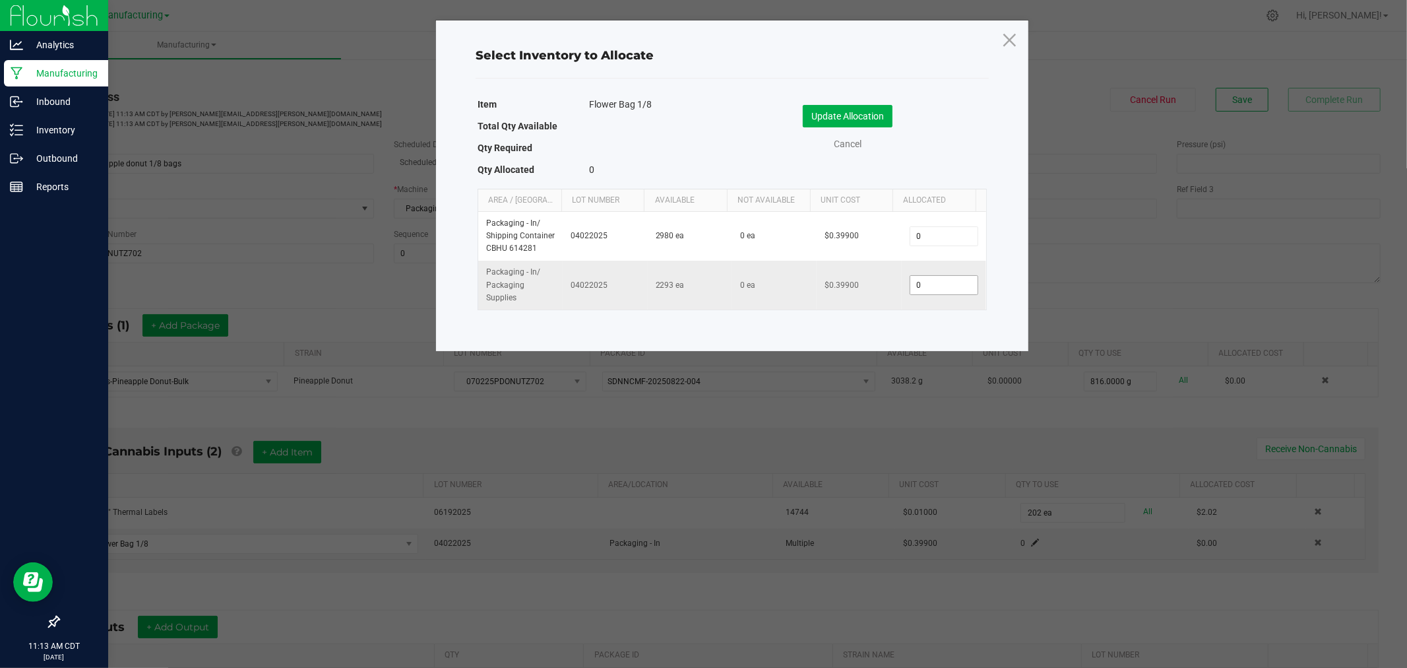
click at [931, 285] on input "0" at bounding box center [943, 285] width 67 height 18
type input "200"
click at [823, 115] on button "Update Allocation" at bounding box center [848, 116] width 90 height 22
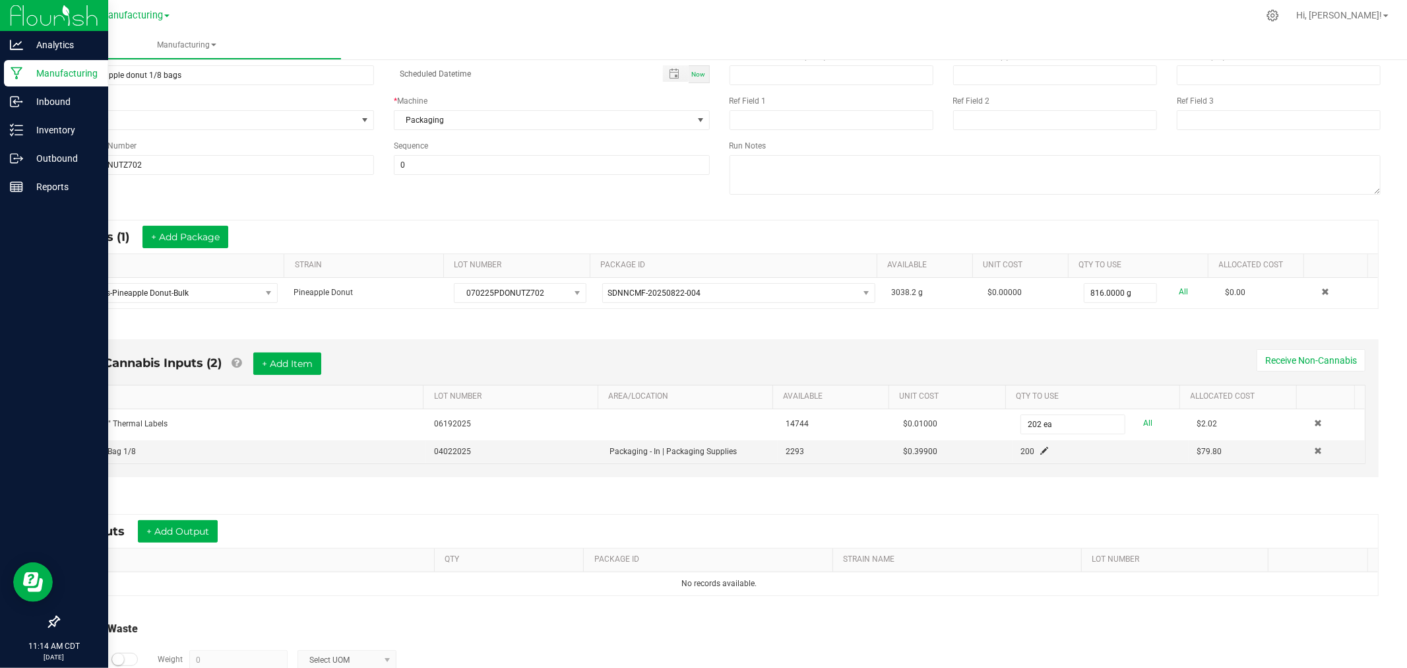
scroll to position [146, 0]
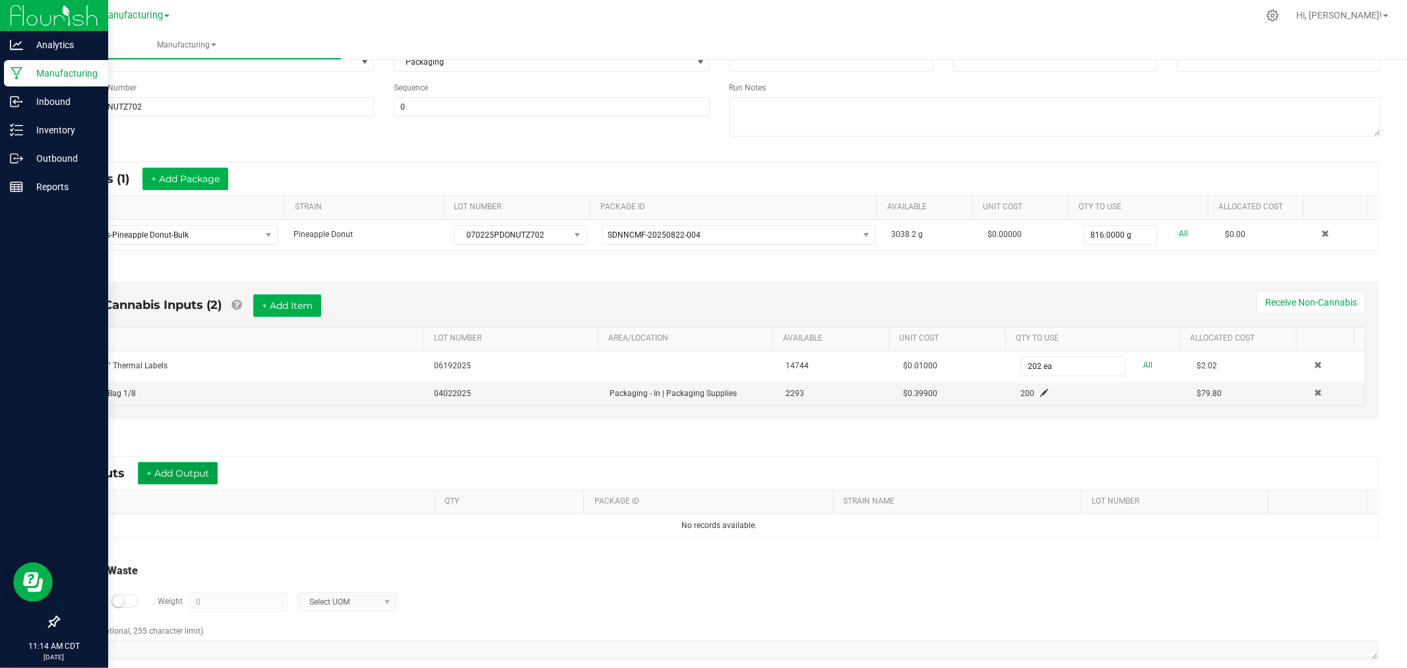
click at [168, 462] on button "+ Add Output" at bounding box center [178, 473] width 80 height 22
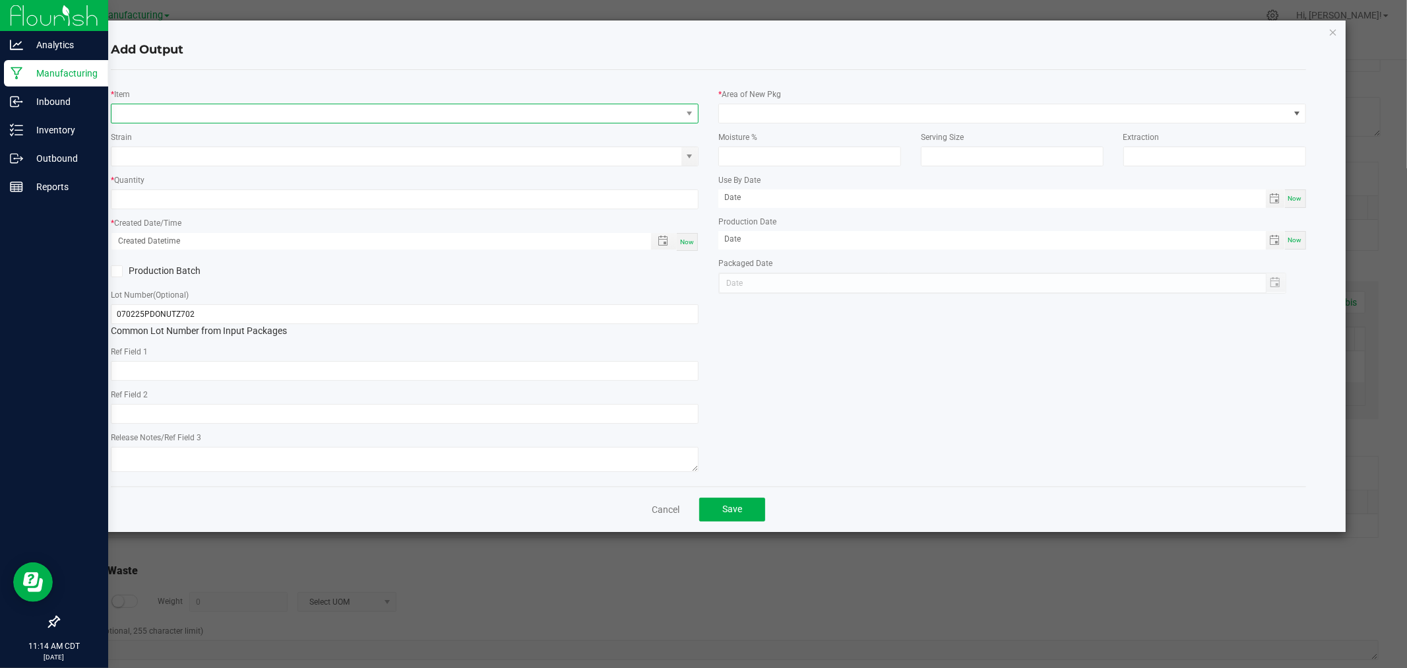
click at [305, 119] on span "NO DATA FOUND" at bounding box center [396, 113] width 570 height 18
type input "buds-pineappl"
click at [278, 181] on li "Buds-Pineapple Donut-1/8oz" at bounding box center [405, 186] width 586 height 18
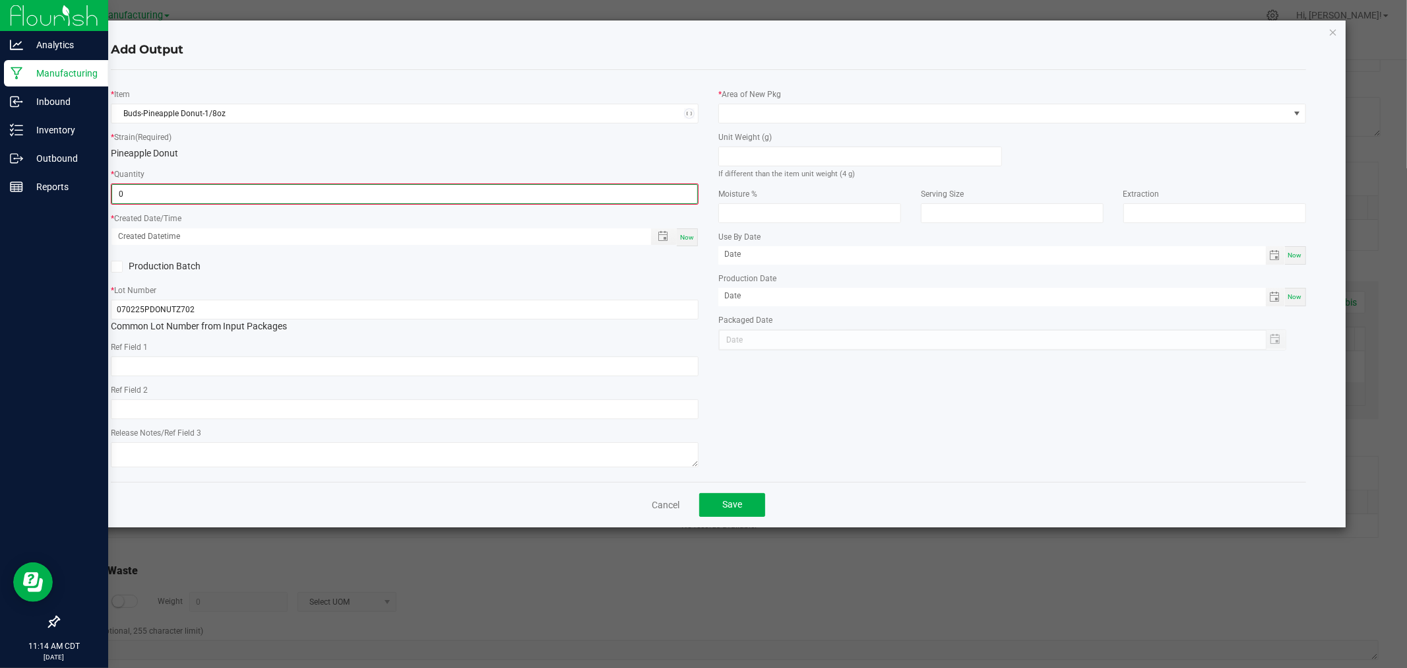
click at [282, 201] on input "0" at bounding box center [404, 194] width 585 height 18
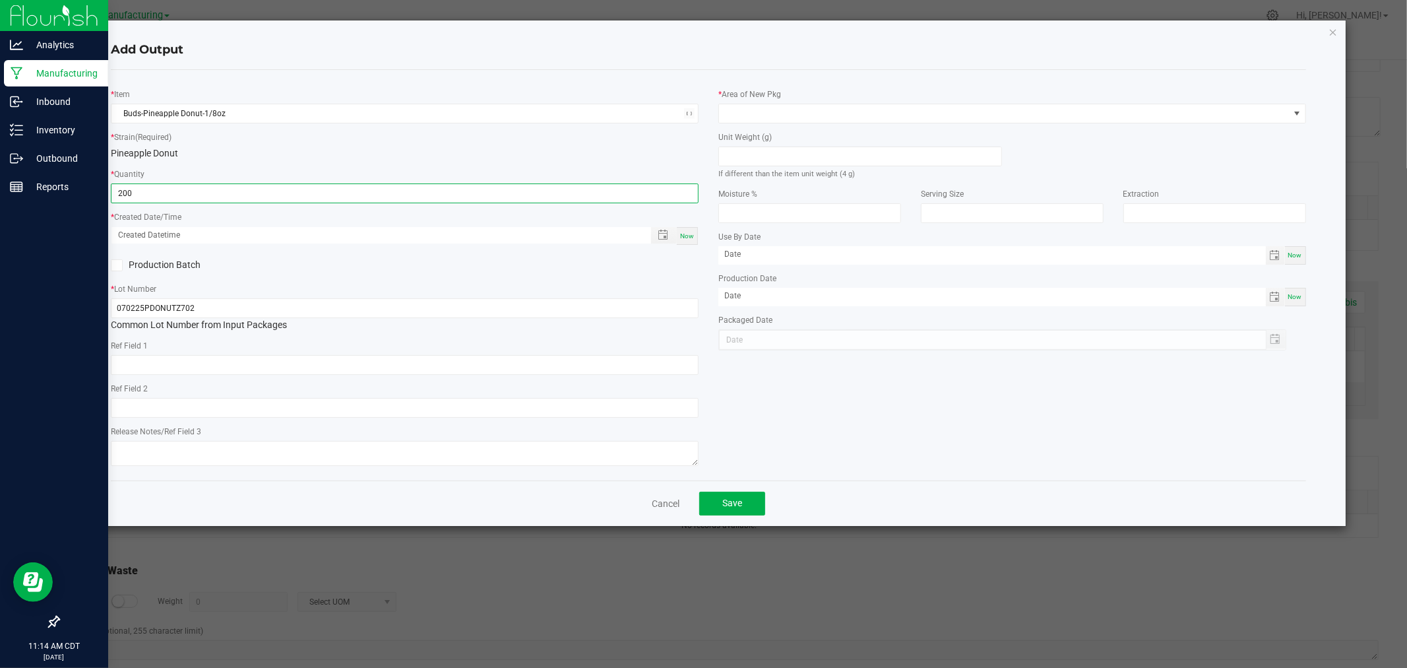
type input "200 ea"
click at [681, 234] on span "Now" at bounding box center [687, 235] width 14 height 7
type input "[DATE] 11:14 AM"
type input "[DATE]"
click at [787, 154] on input at bounding box center [860, 156] width 282 height 18
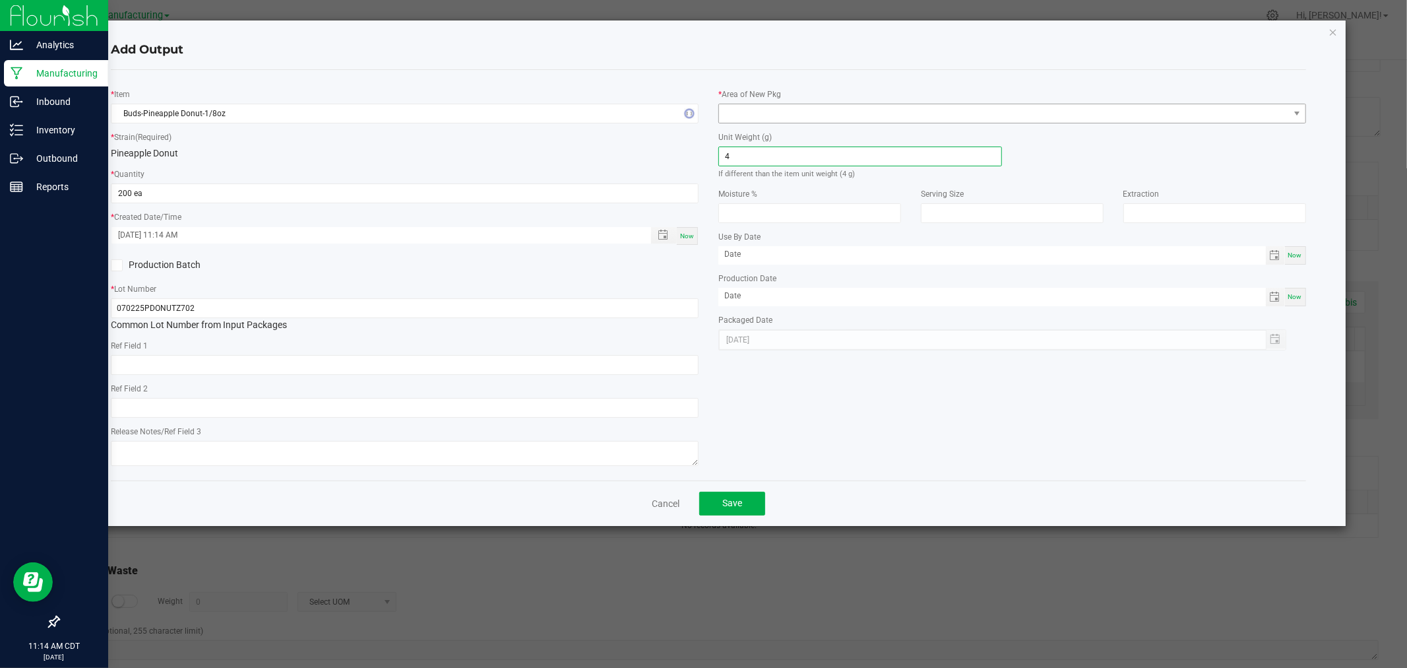
type input "4"
click at [814, 111] on span at bounding box center [1004, 113] width 570 height 18
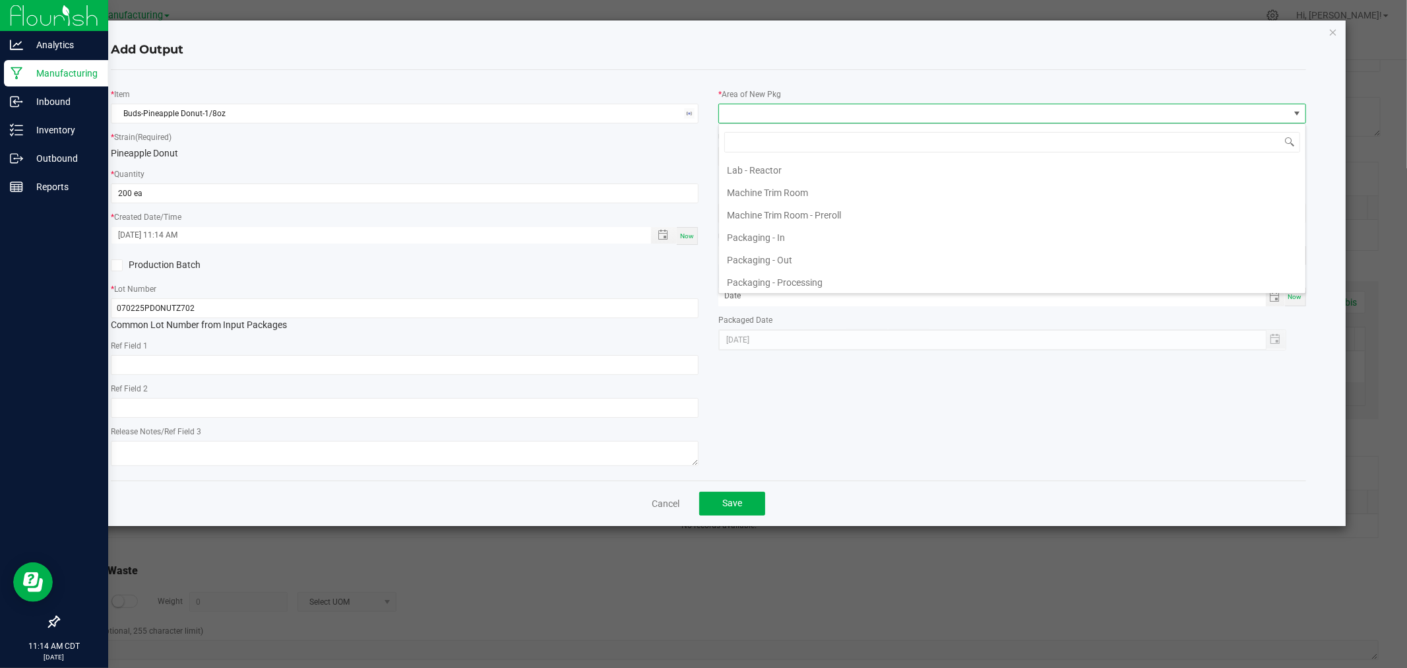
scroll to position [366, 0]
click at [819, 254] on li "Packaging - Processing" at bounding box center [1012, 252] width 586 height 22
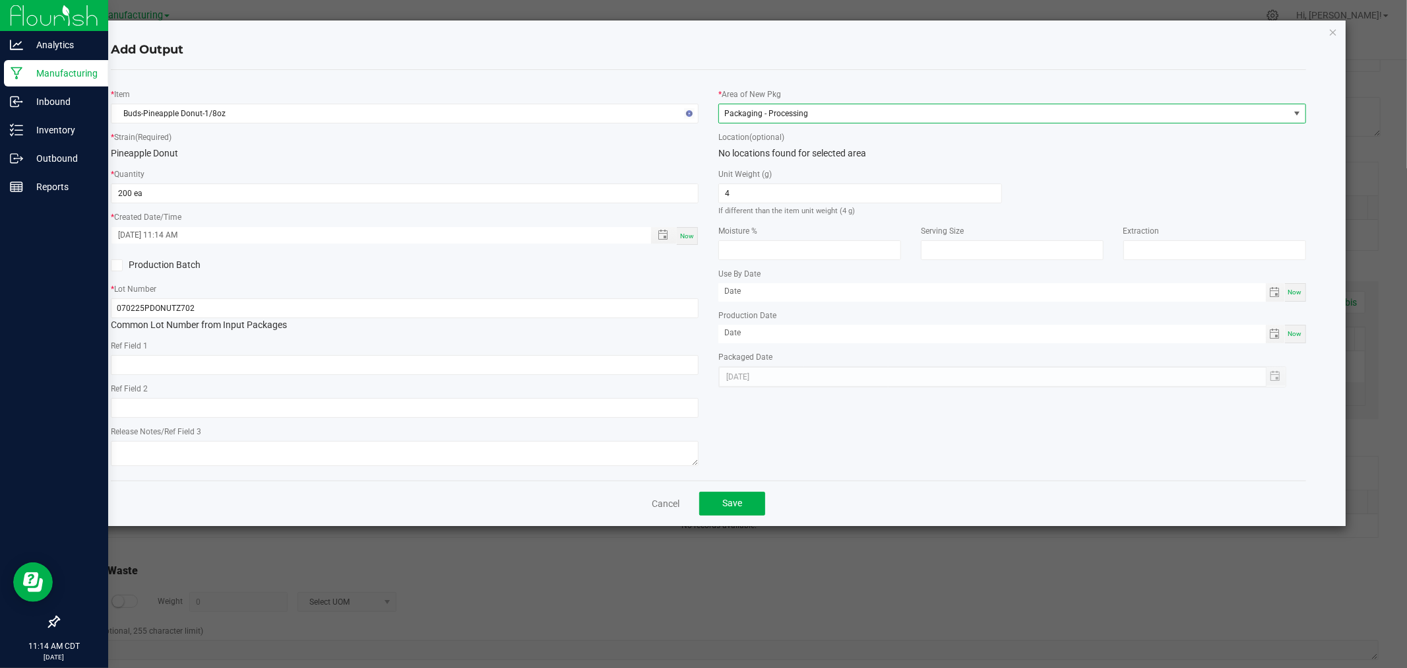
click at [724, 485] on div "Cancel Save" at bounding box center [708, 503] width 1195 height 46
click at [728, 502] on span "Save" at bounding box center [732, 502] width 20 height 11
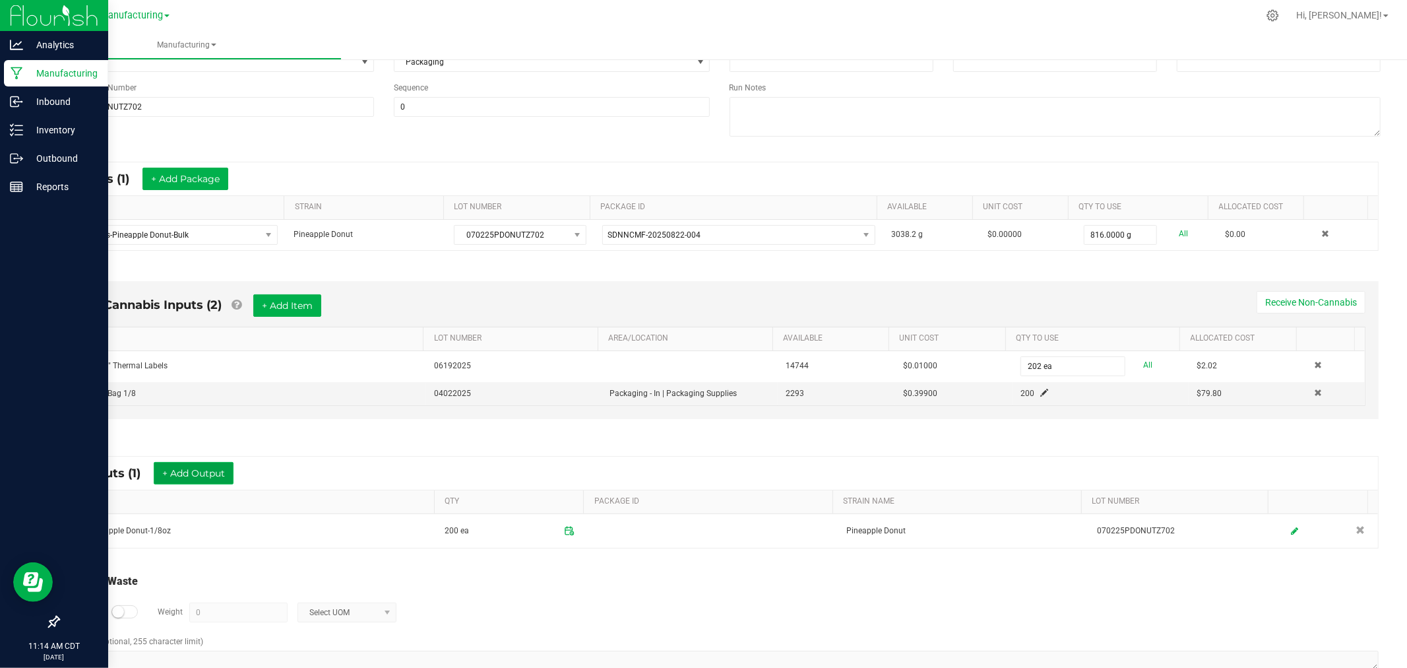
click at [207, 476] on button "+ Add Output" at bounding box center [194, 473] width 80 height 22
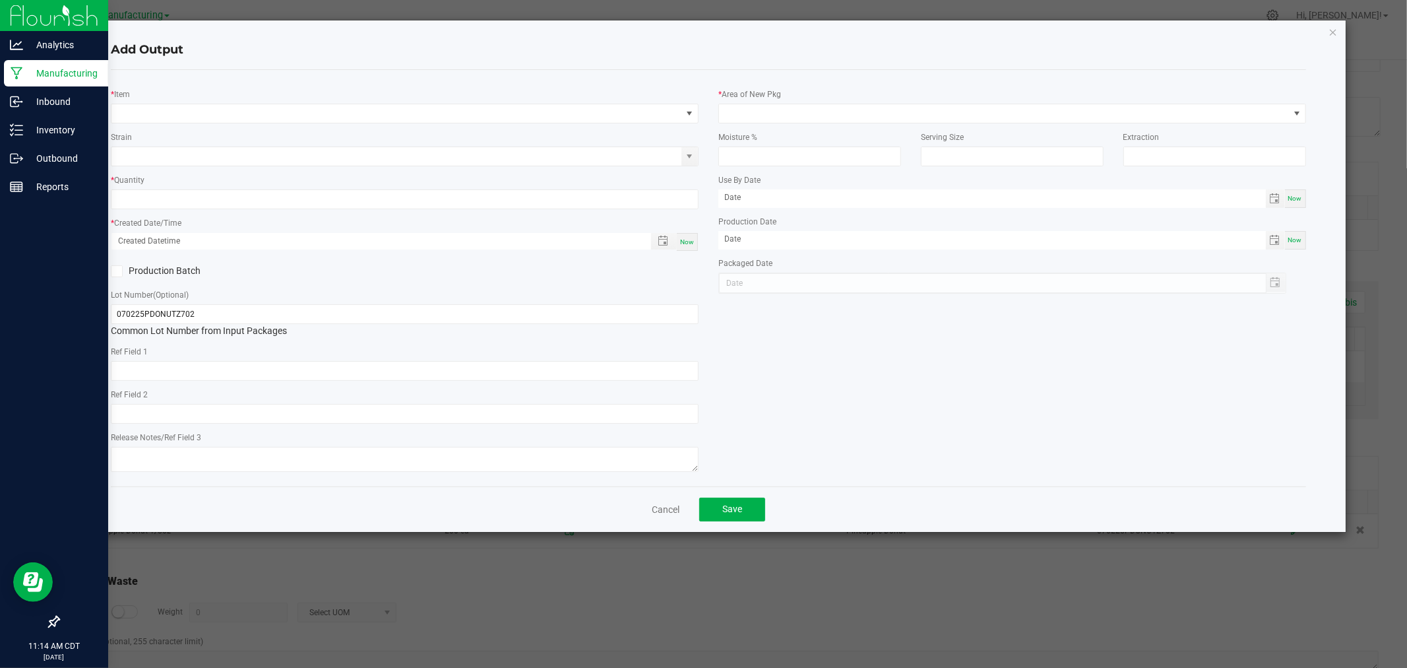
click at [169, 100] on div "* Item" at bounding box center [405, 105] width 588 height 36
click at [168, 113] on span "NO DATA FOUND" at bounding box center [396, 113] width 570 height 18
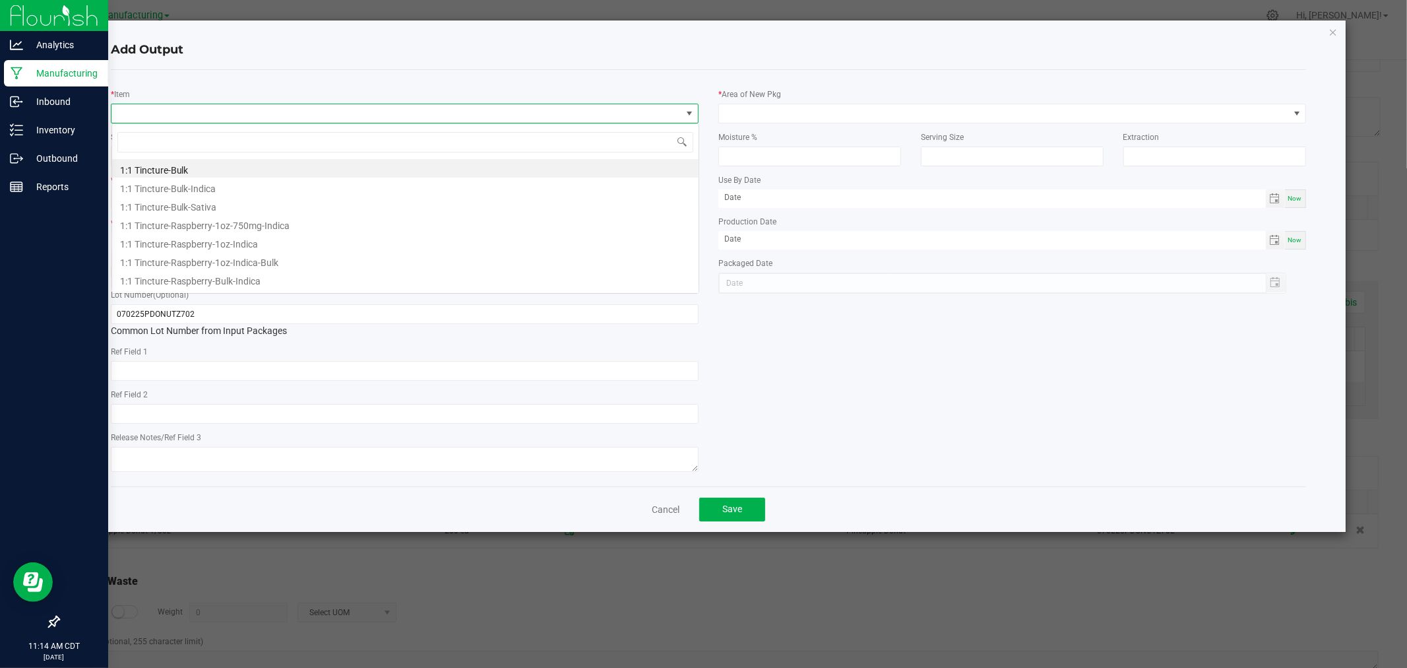
scroll to position [20, 587]
type input "buds-pineappl"
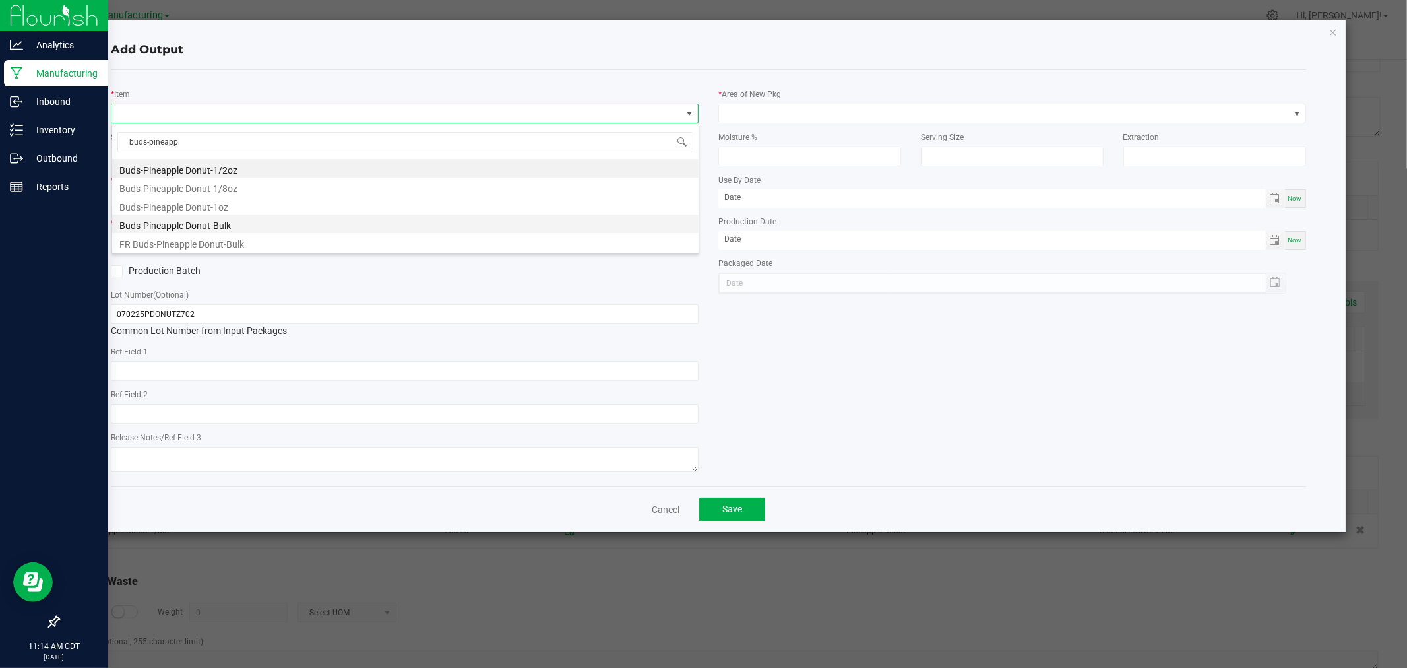
click at [234, 228] on li "Buds-Pineapple Donut-Bulk" at bounding box center [405, 223] width 586 height 18
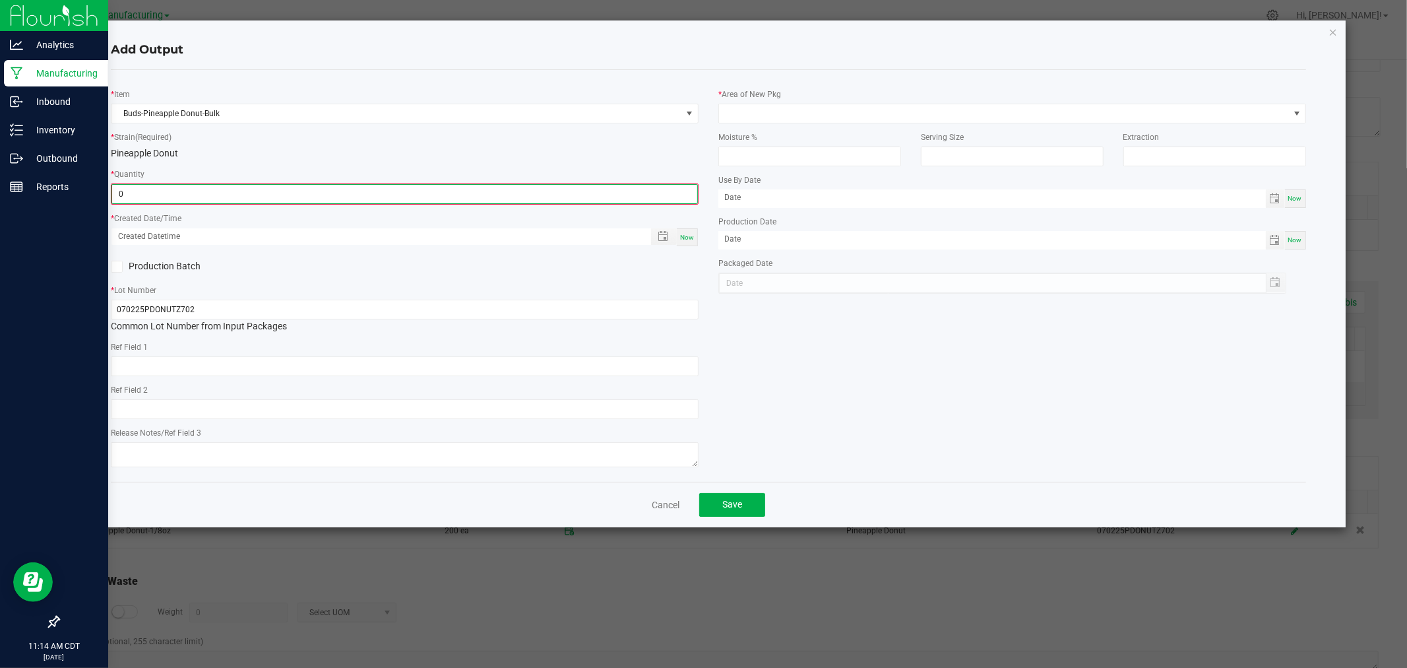
click at [247, 186] on input "0" at bounding box center [404, 194] width 585 height 18
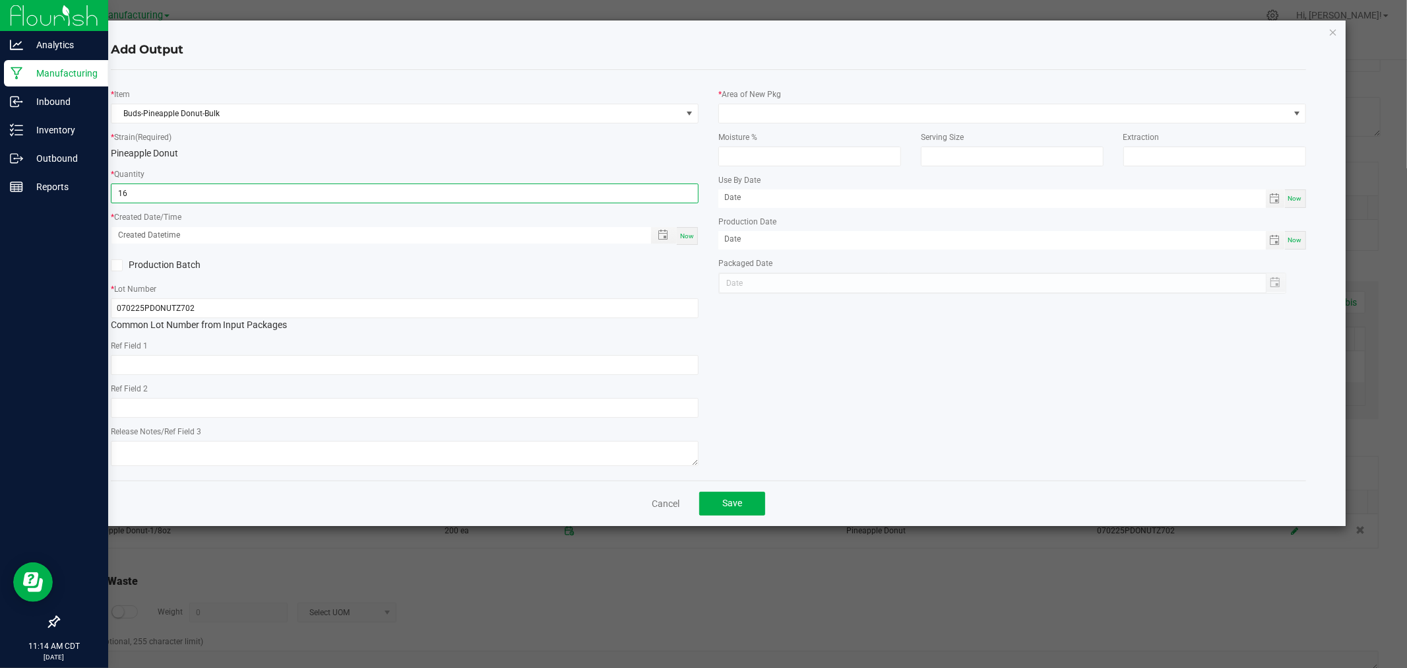
type input "16.0000 g"
click at [687, 241] on div "Now" at bounding box center [687, 236] width 21 height 18
type input "[DATE] 11:14 AM"
type input "[DATE]"
click at [735, 505] on span "Save" at bounding box center [732, 502] width 20 height 11
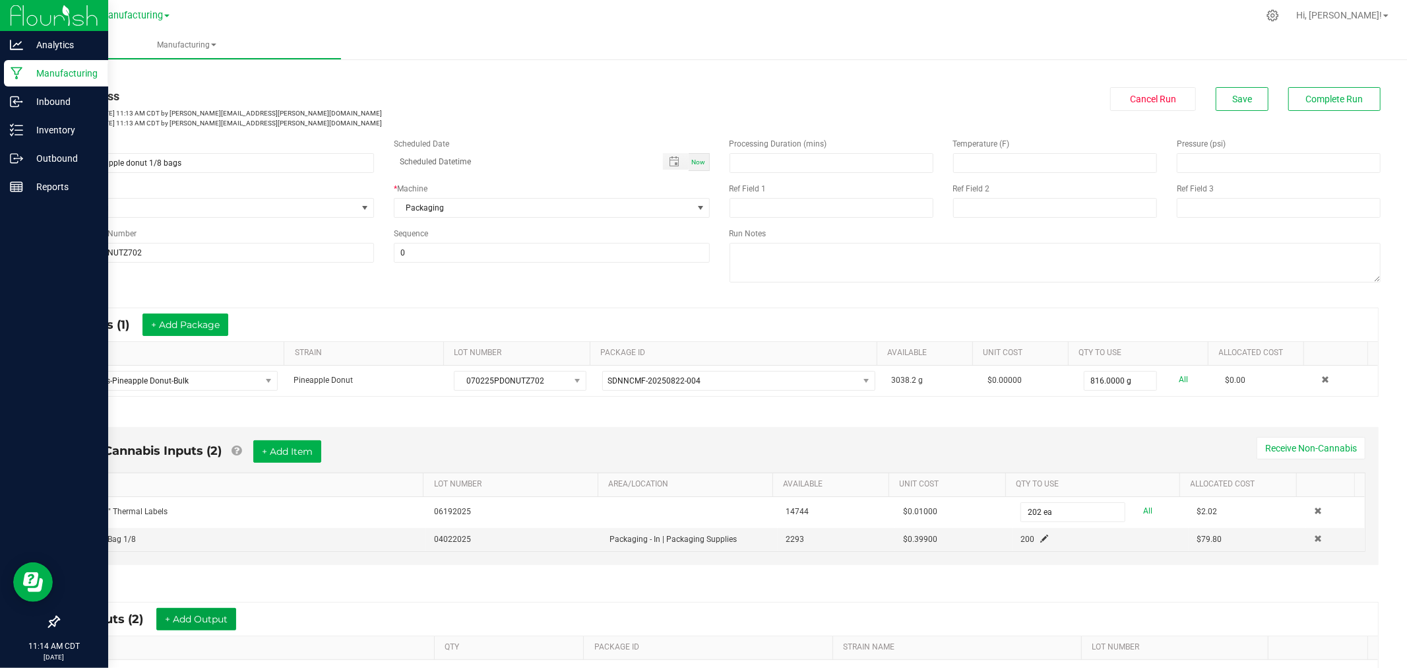
scroll to position [0, 0]
click at [1340, 108] on button "Complete Run" at bounding box center [1334, 100] width 92 height 24
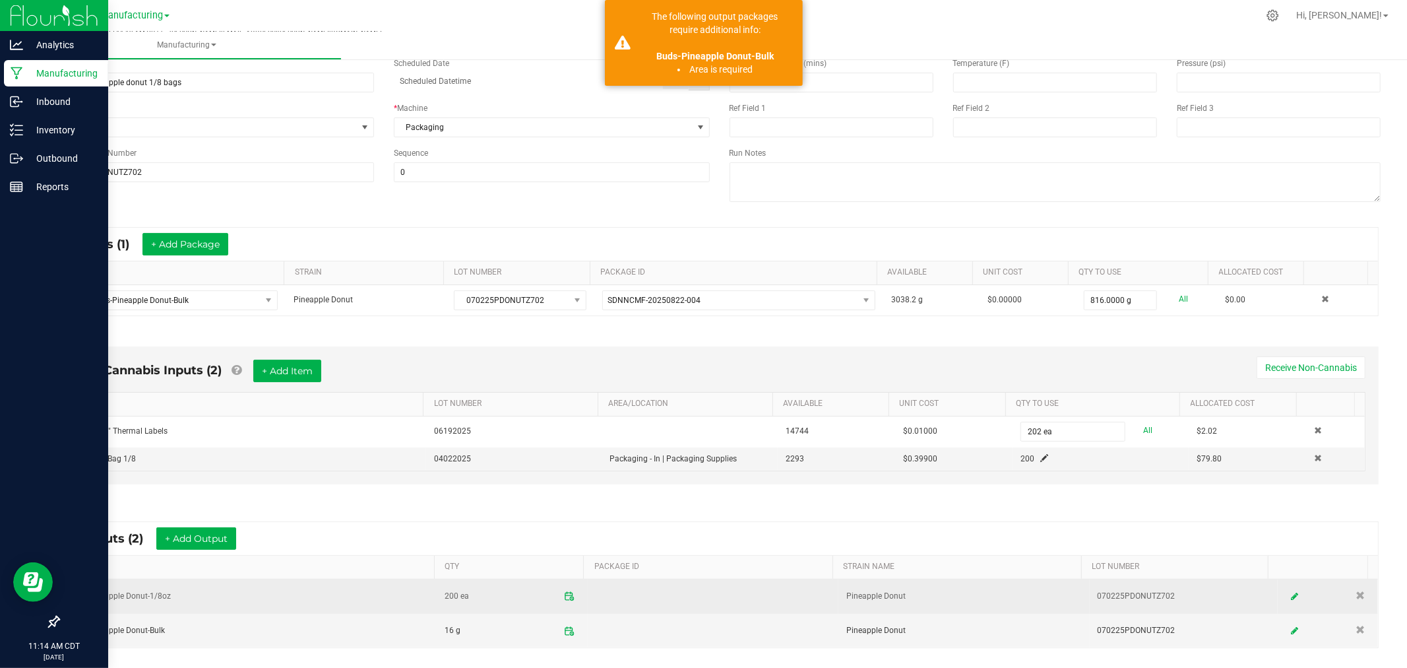
scroll to position [214, 0]
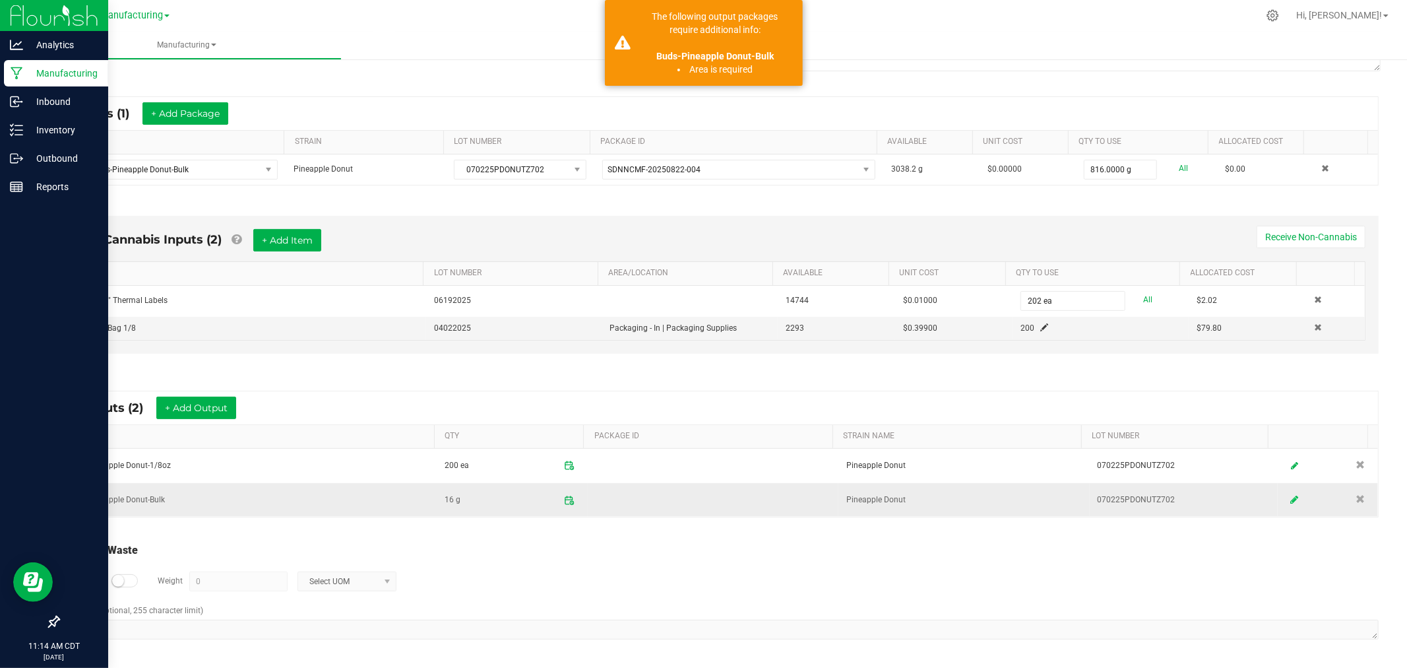
click at [1290, 498] on icon at bounding box center [1294, 499] width 8 height 9
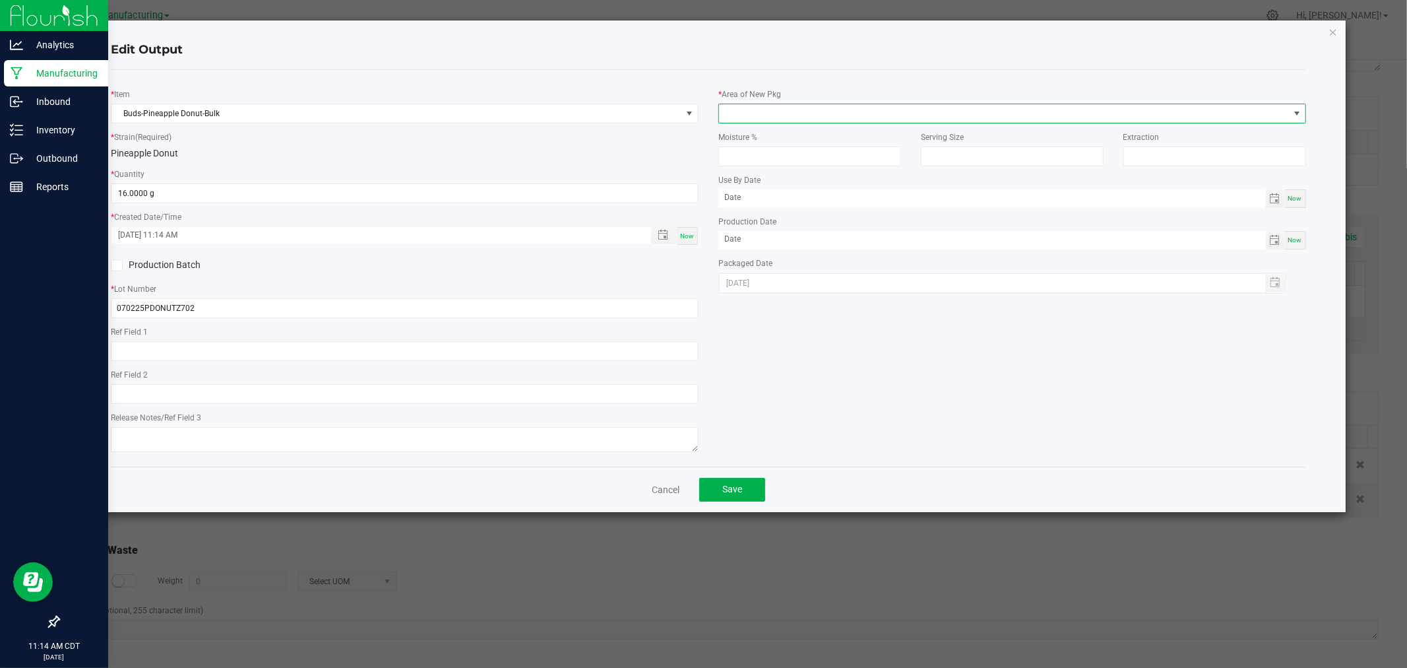
click at [737, 114] on span at bounding box center [1004, 113] width 570 height 18
click at [802, 253] on li "Packaging - Processing" at bounding box center [1012, 252] width 586 height 22
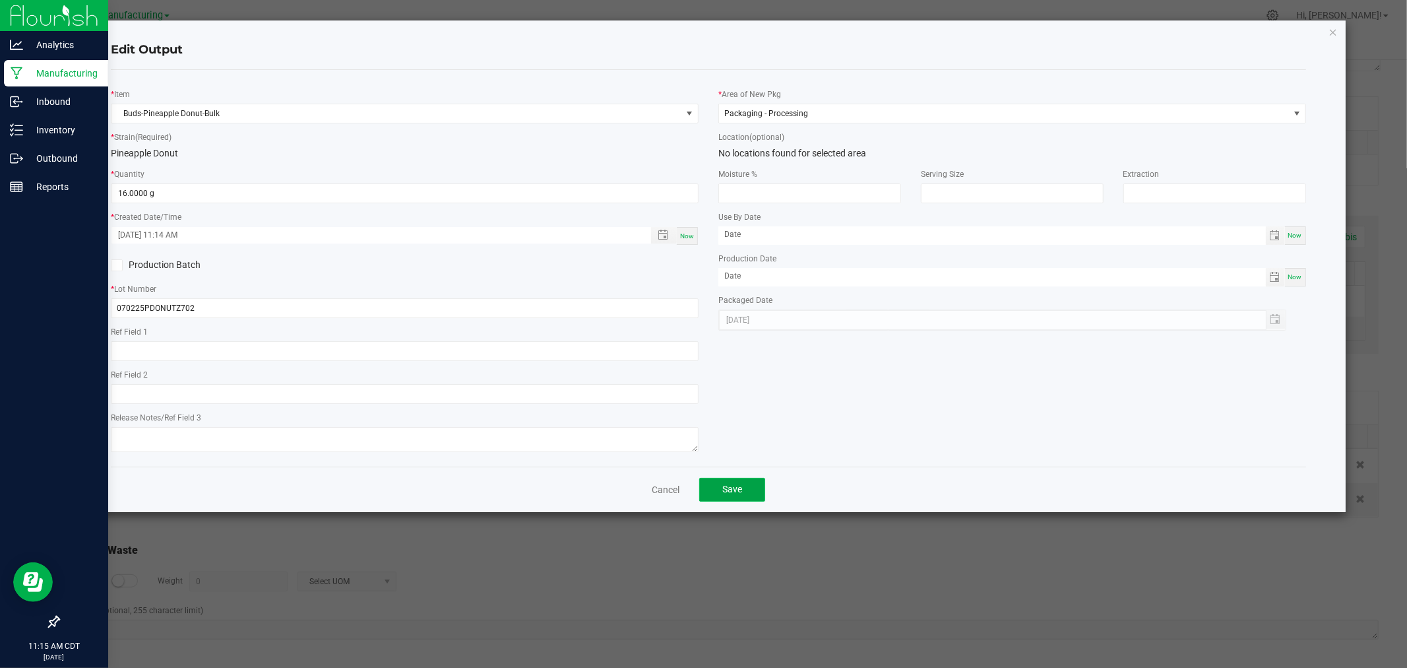
click at [740, 494] on span "Save" at bounding box center [732, 489] width 20 height 11
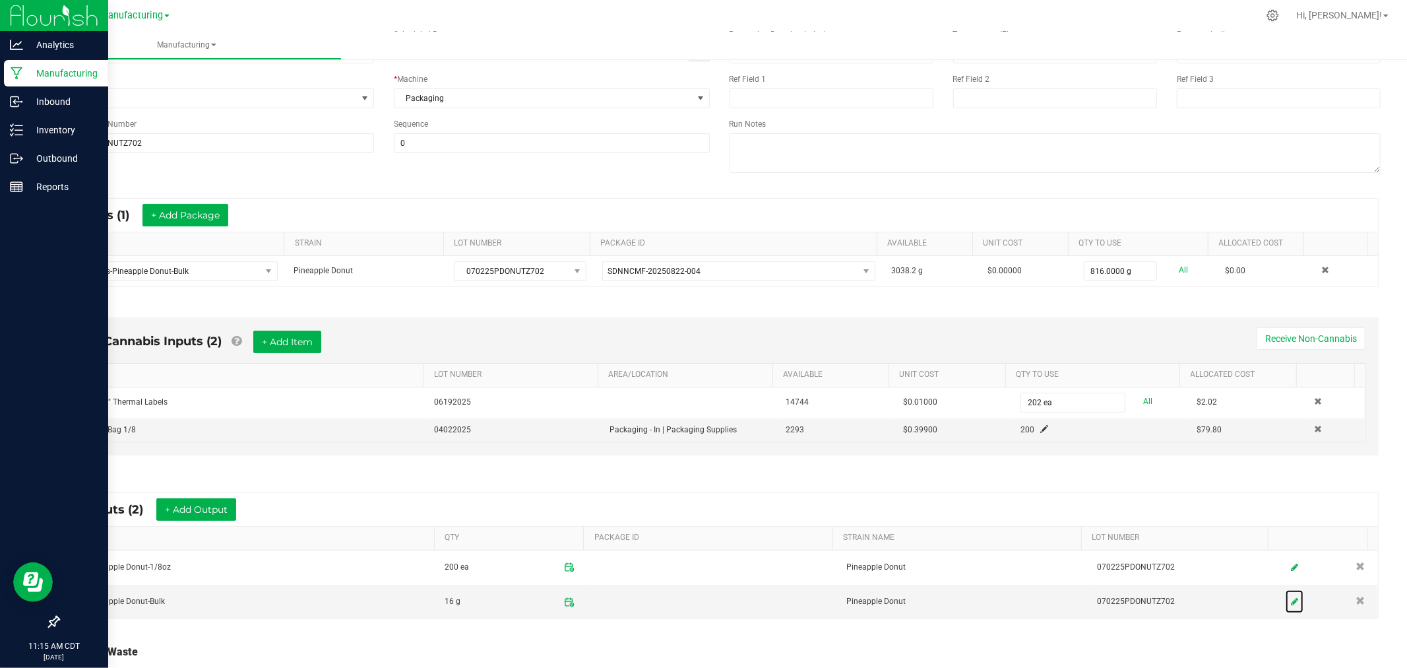
scroll to position [0, 0]
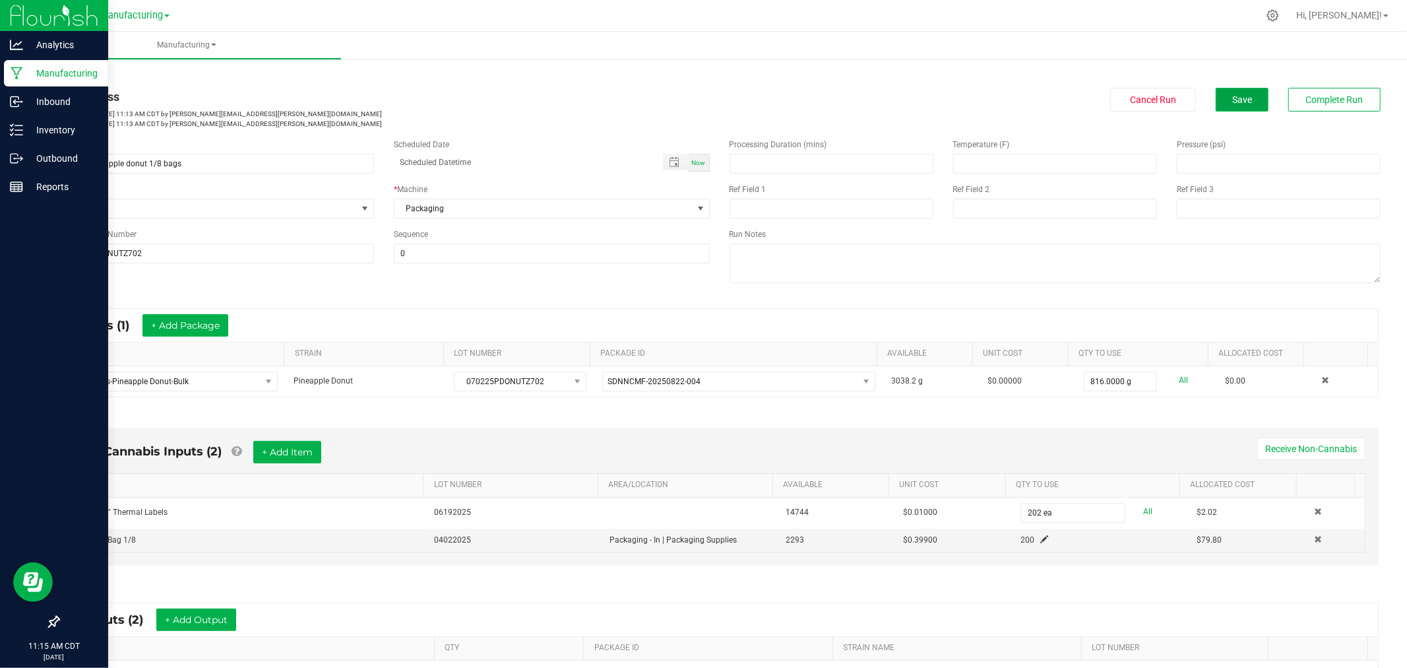
click at [1222, 89] on button "Save" at bounding box center [1242, 100] width 53 height 24
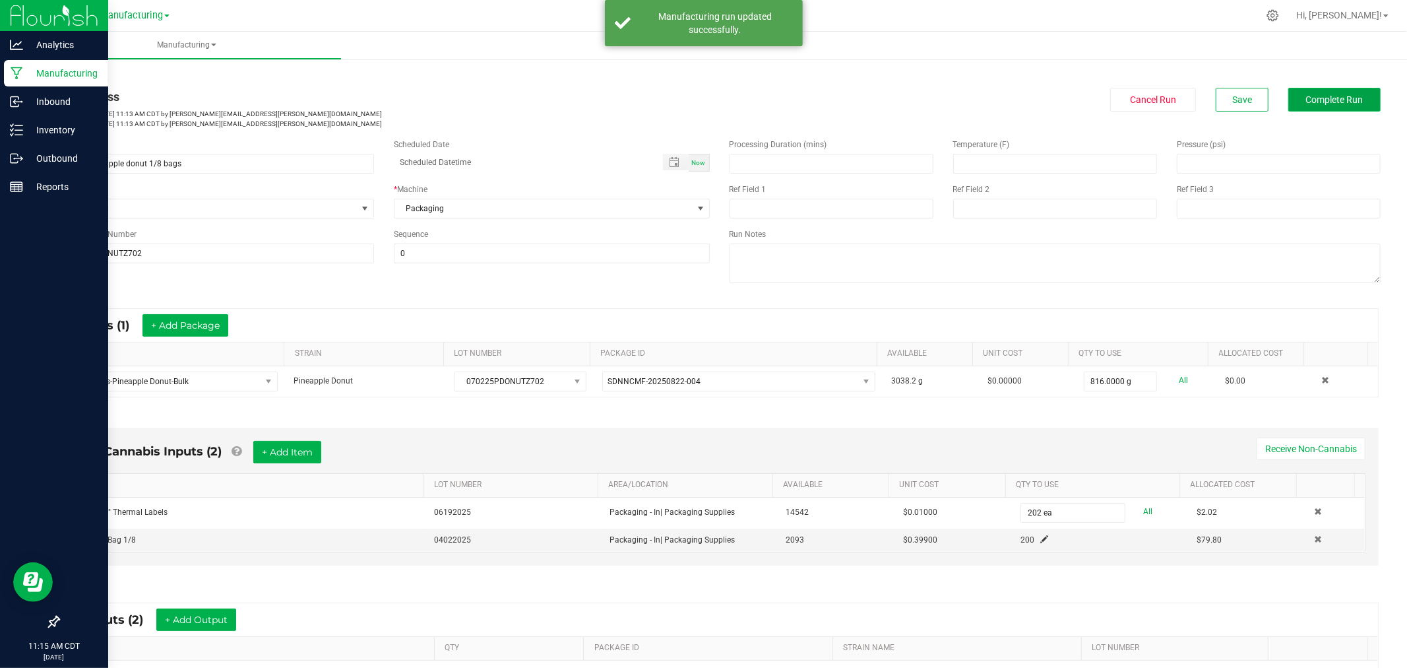
click at [1315, 89] on button "Complete Run" at bounding box center [1334, 100] width 92 height 24
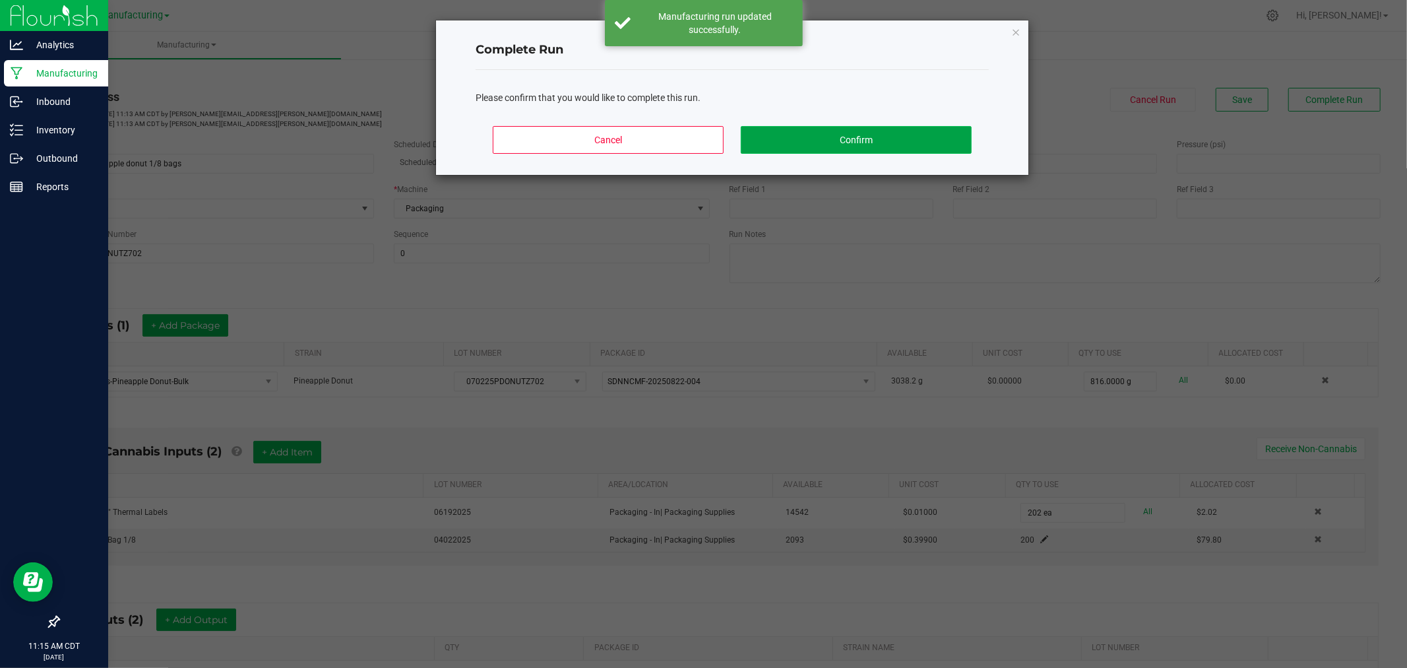
click at [873, 140] on button "Confirm" at bounding box center [856, 140] width 231 height 28
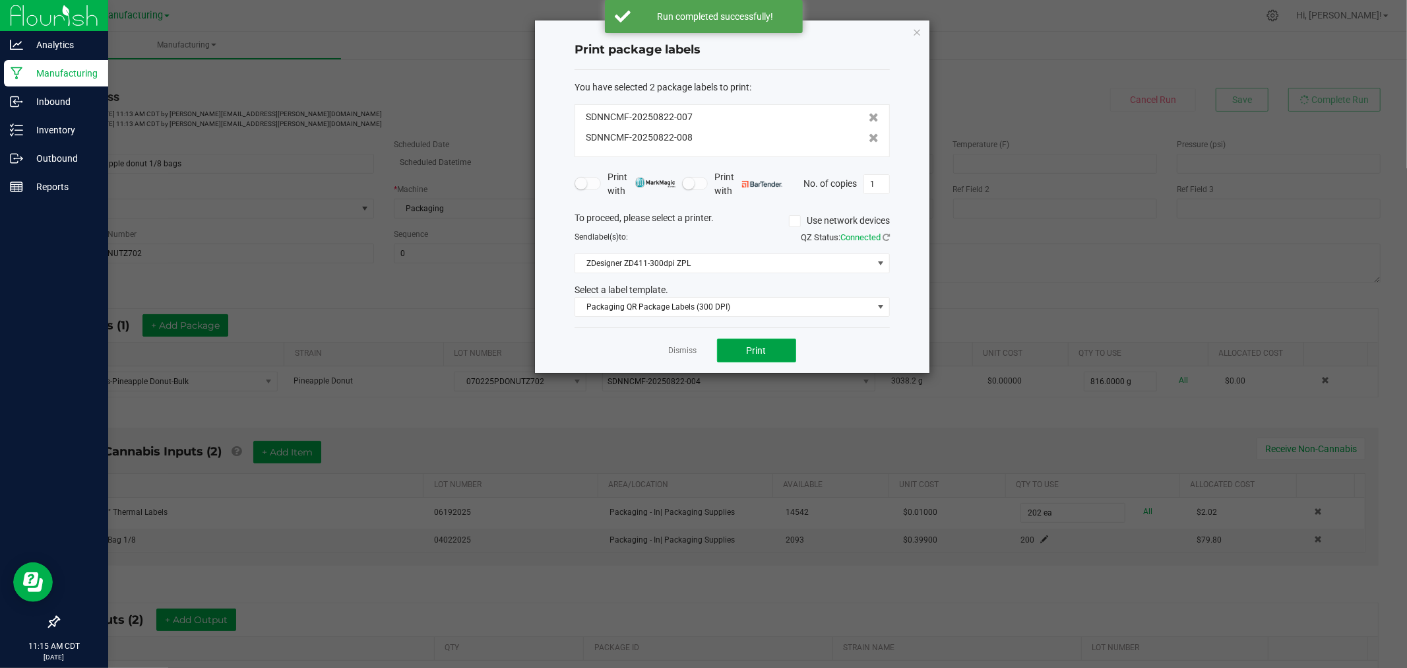
click at [762, 345] on span "Print" at bounding box center [757, 350] width 20 height 11
click at [869, 139] on icon at bounding box center [874, 137] width 10 height 9
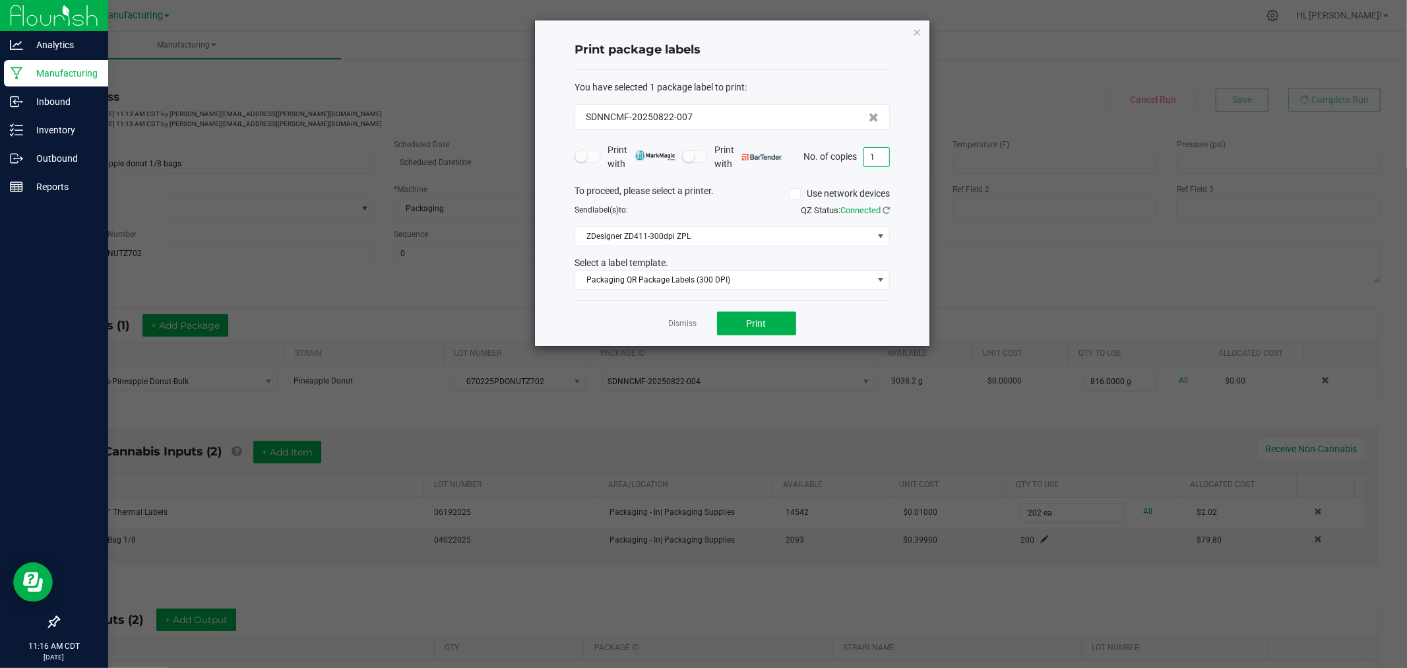
click at [887, 156] on input "1" at bounding box center [876, 157] width 25 height 18
type input "200"
click at [752, 321] on span "Print" at bounding box center [757, 323] width 20 height 11
click at [684, 324] on link "Dismiss" at bounding box center [683, 323] width 28 height 11
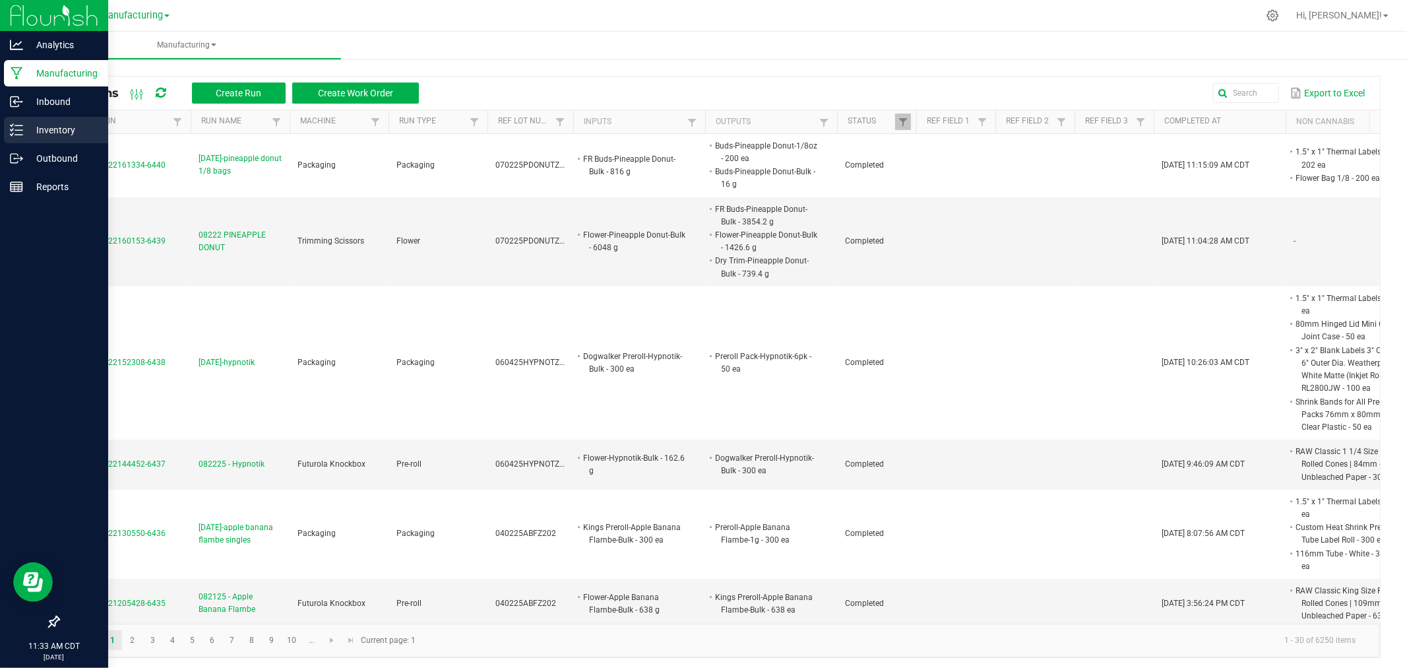
click at [13, 135] on icon at bounding box center [16, 129] width 13 height 13
